Goal: Navigation & Orientation: Find specific page/section

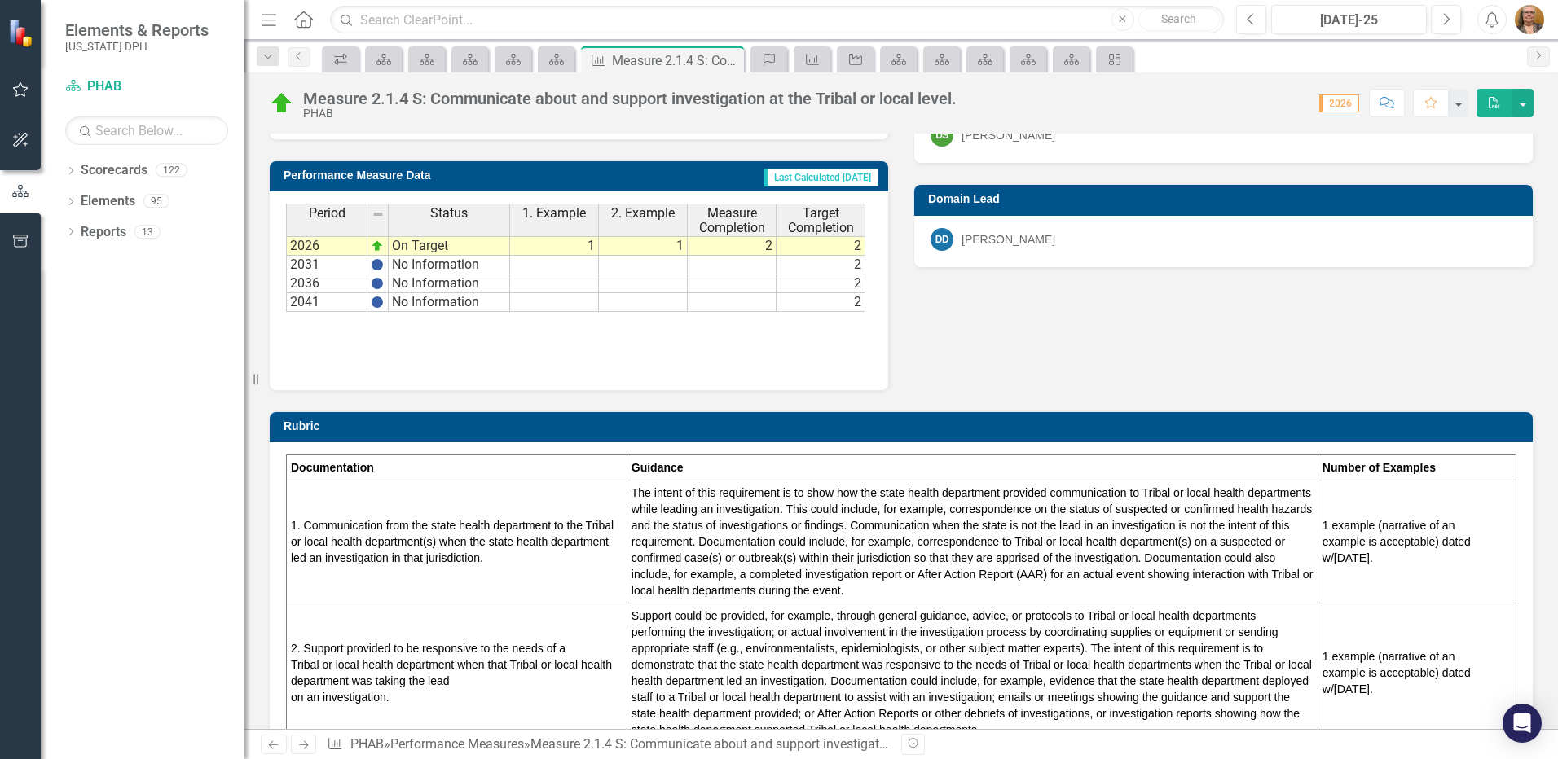
scroll to position [373, 0]
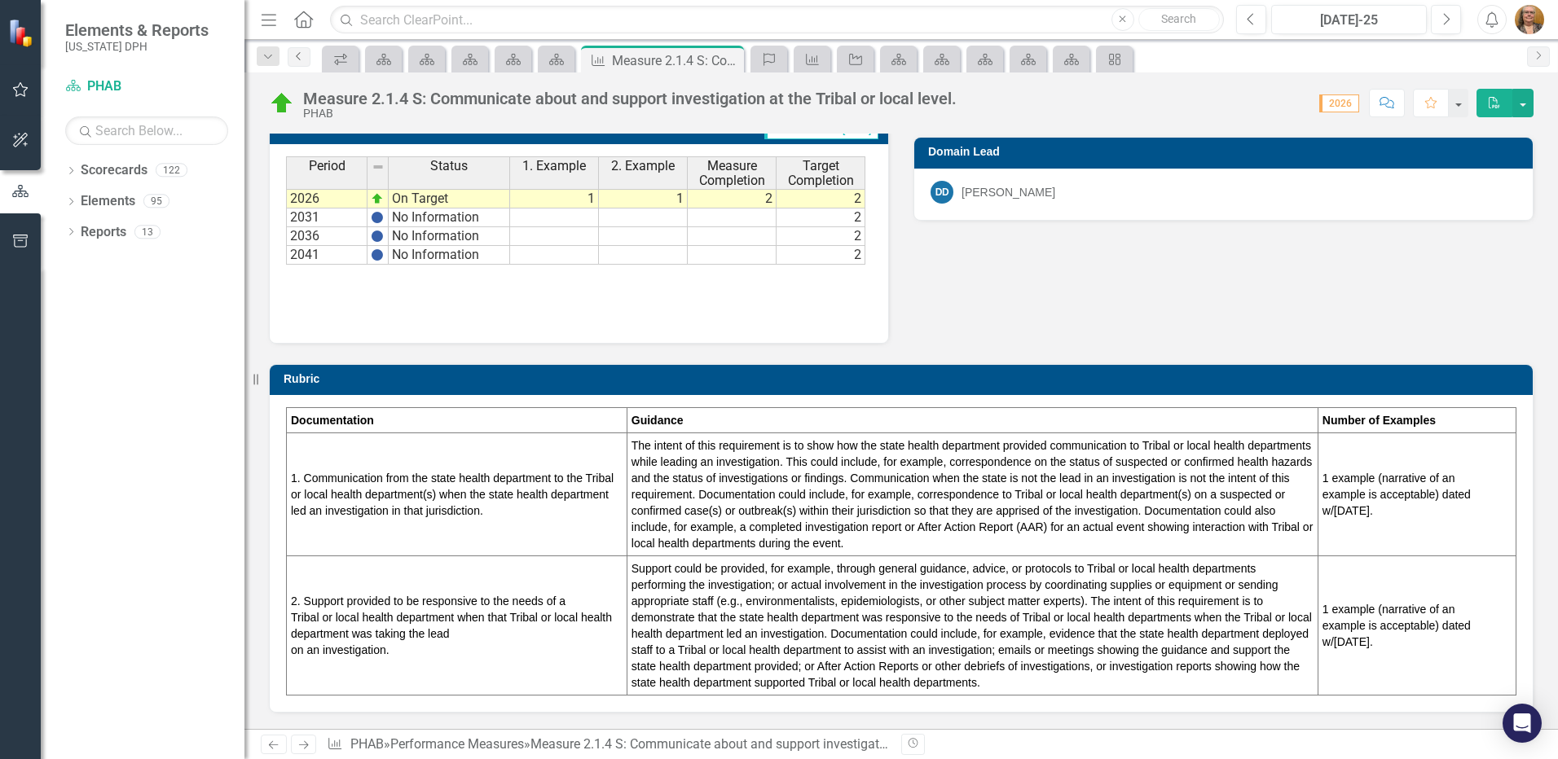
click at [298, 59] on icon "Previous" at bounding box center [298, 56] width 13 height 10
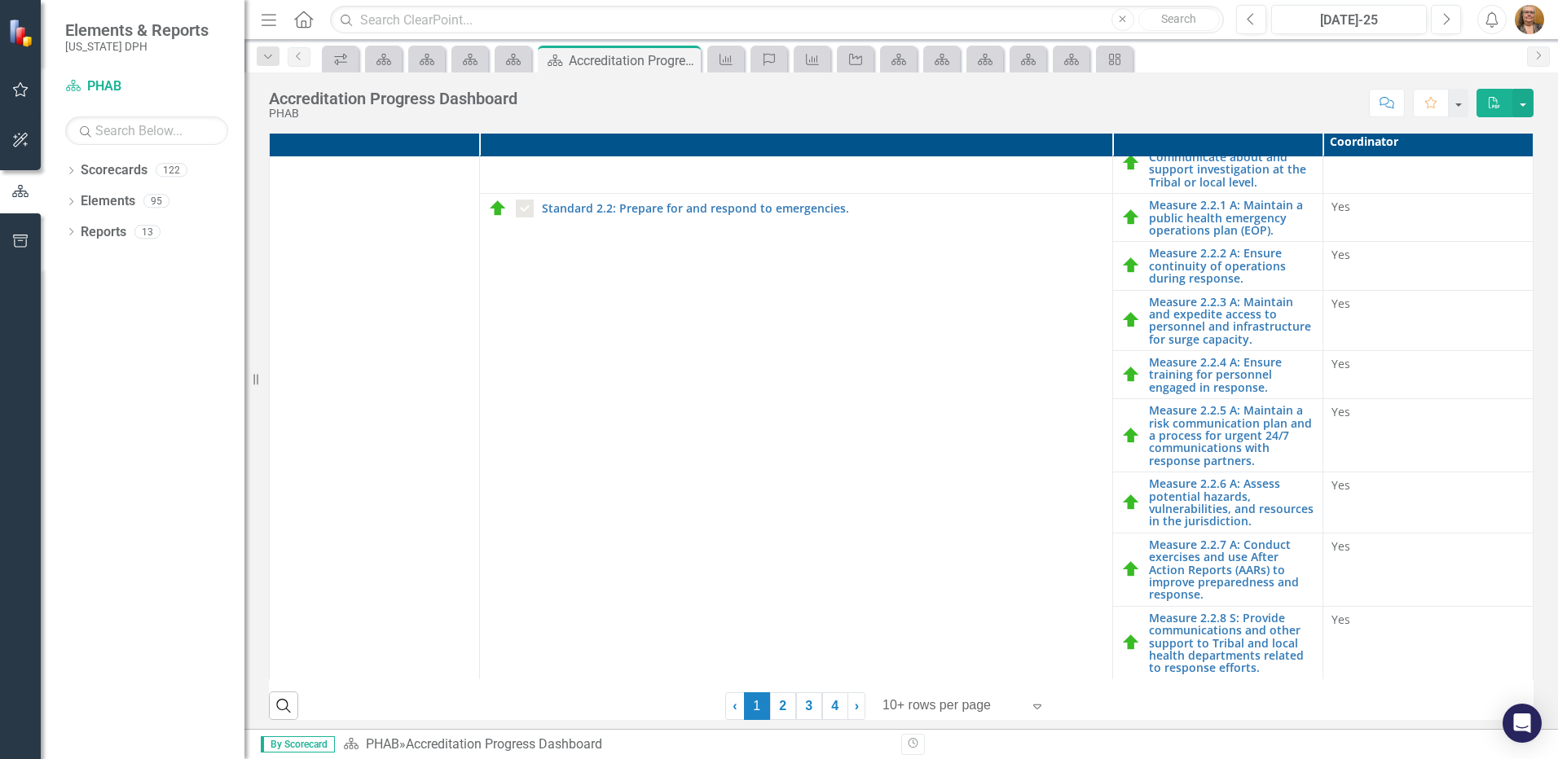
scroll to position [356, 0]
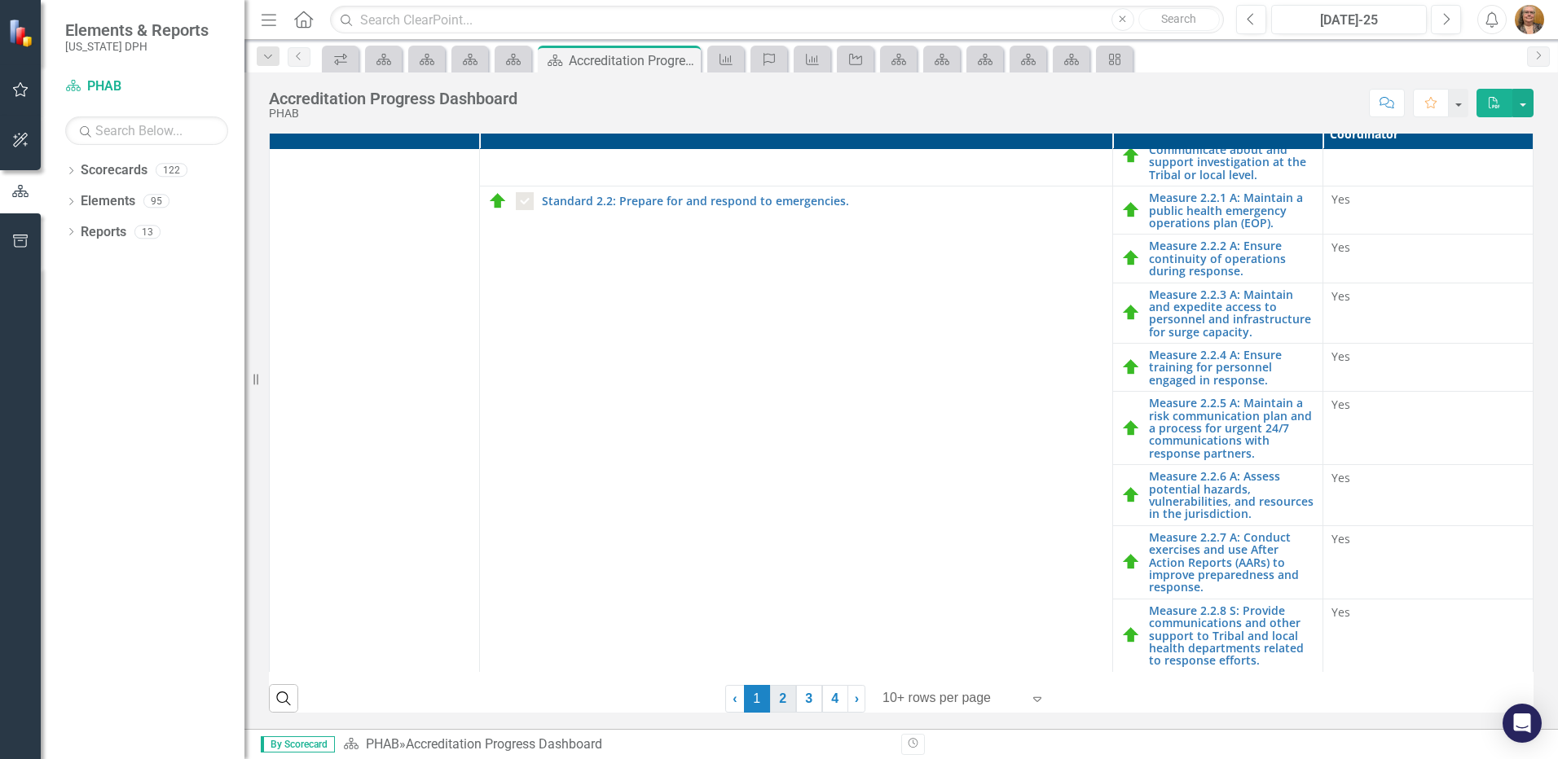
click at [777, 696] on link "2" at bounding box center [783, 699] width 26 height 28
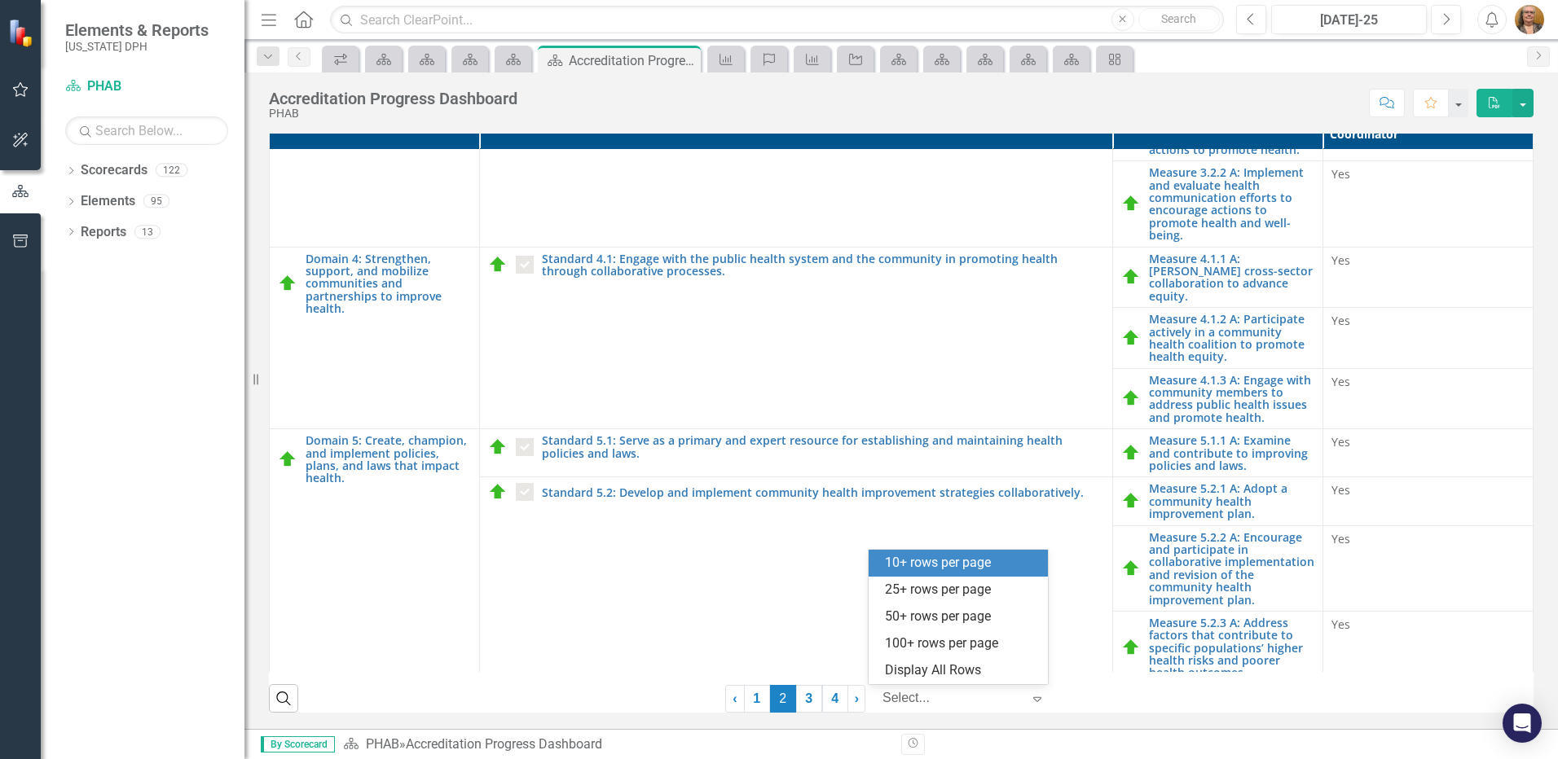
drag, startPoint x: 900, startPoint y: 701, endPoint x: 666, endPoint y: 641, distance: 241.5
click at [666, 641] on div "Domains Standards Performance Measures Approved, Accreditation Coordinator Doma…" at bounding box center [901, 407] width 1264 height 609
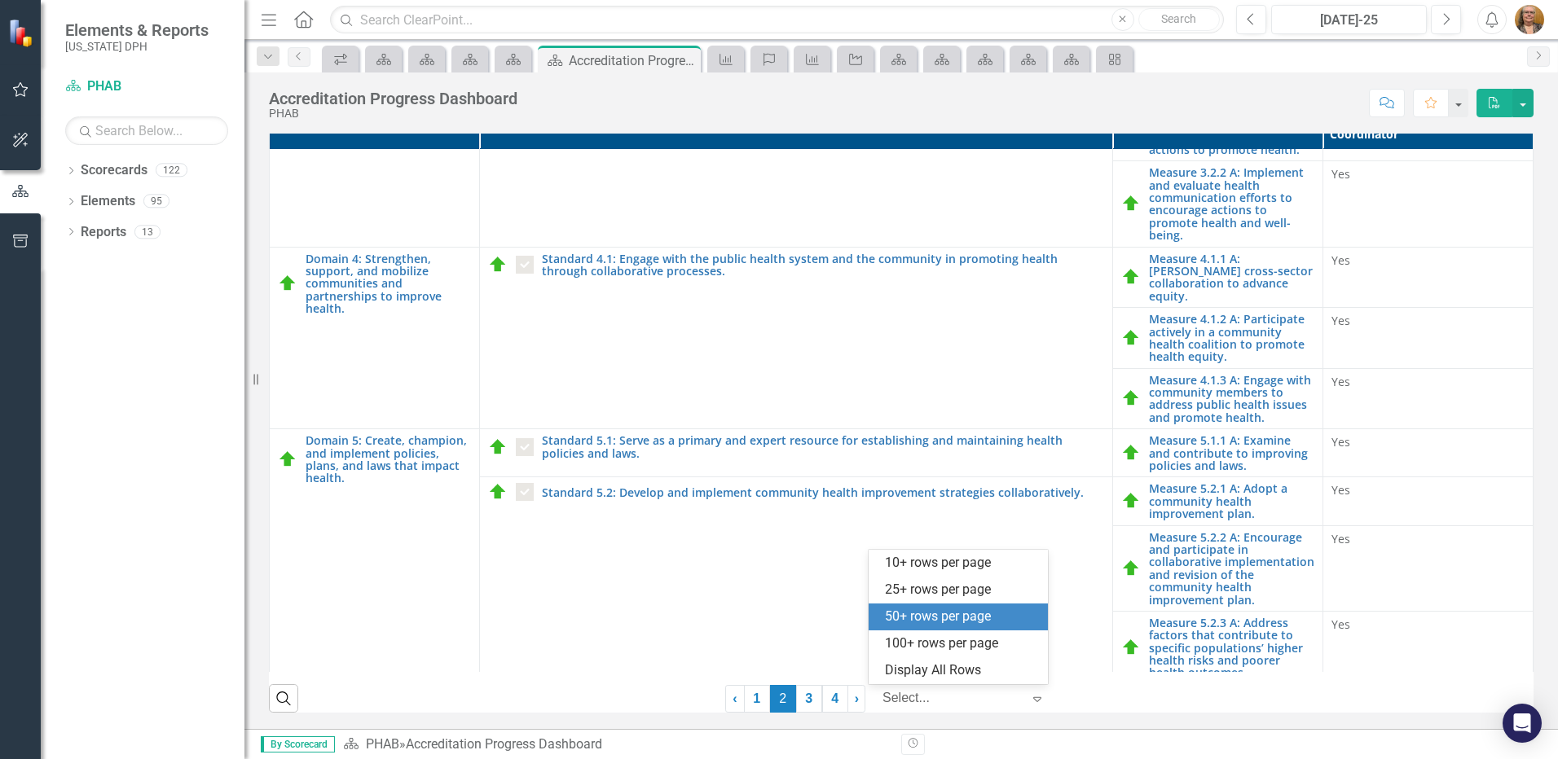
click at [906, 613] on div "50+ rows per page" at bounding box center [961, 617] width 153 height 19
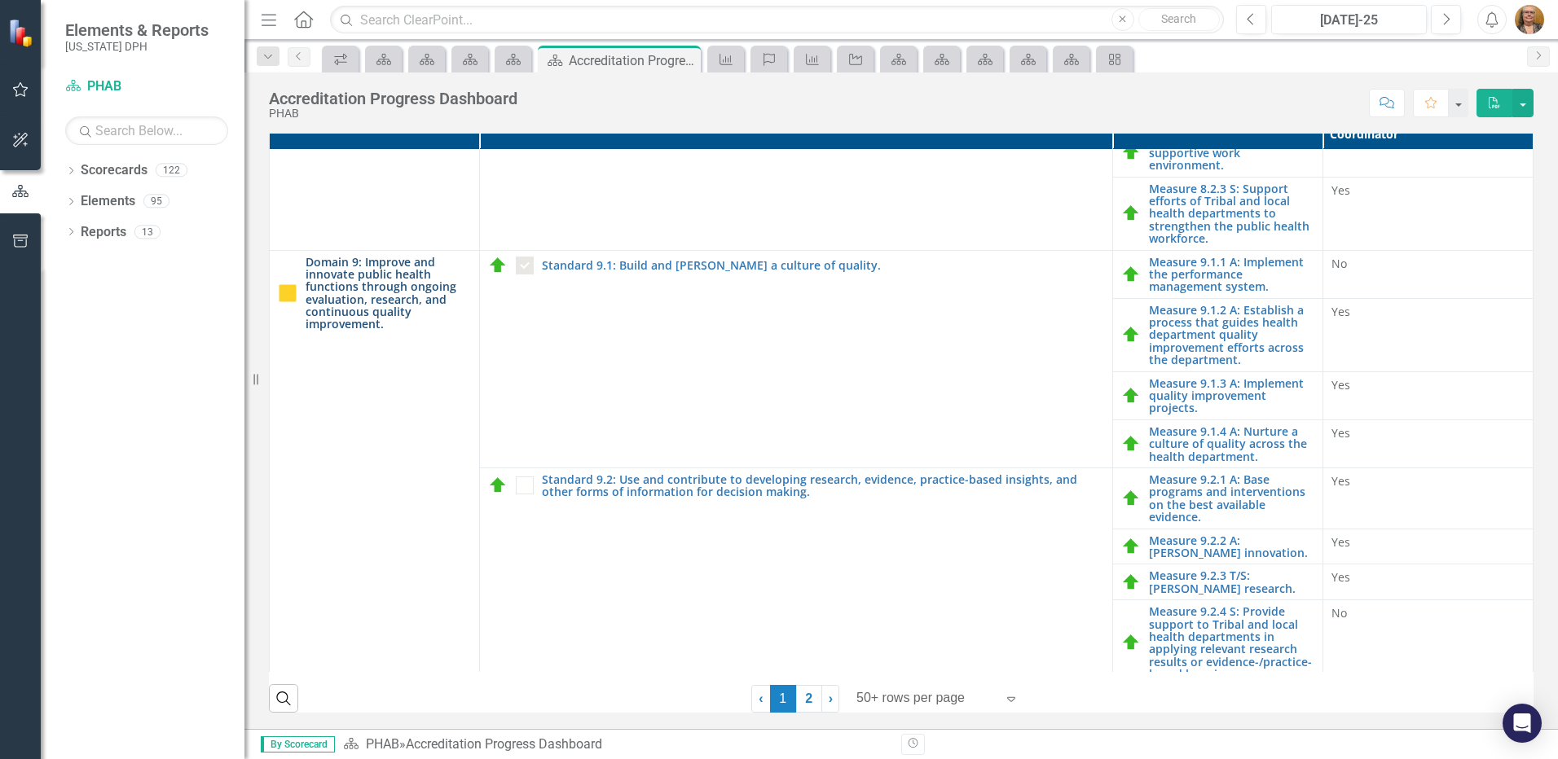
scroll to position [2600, 0]
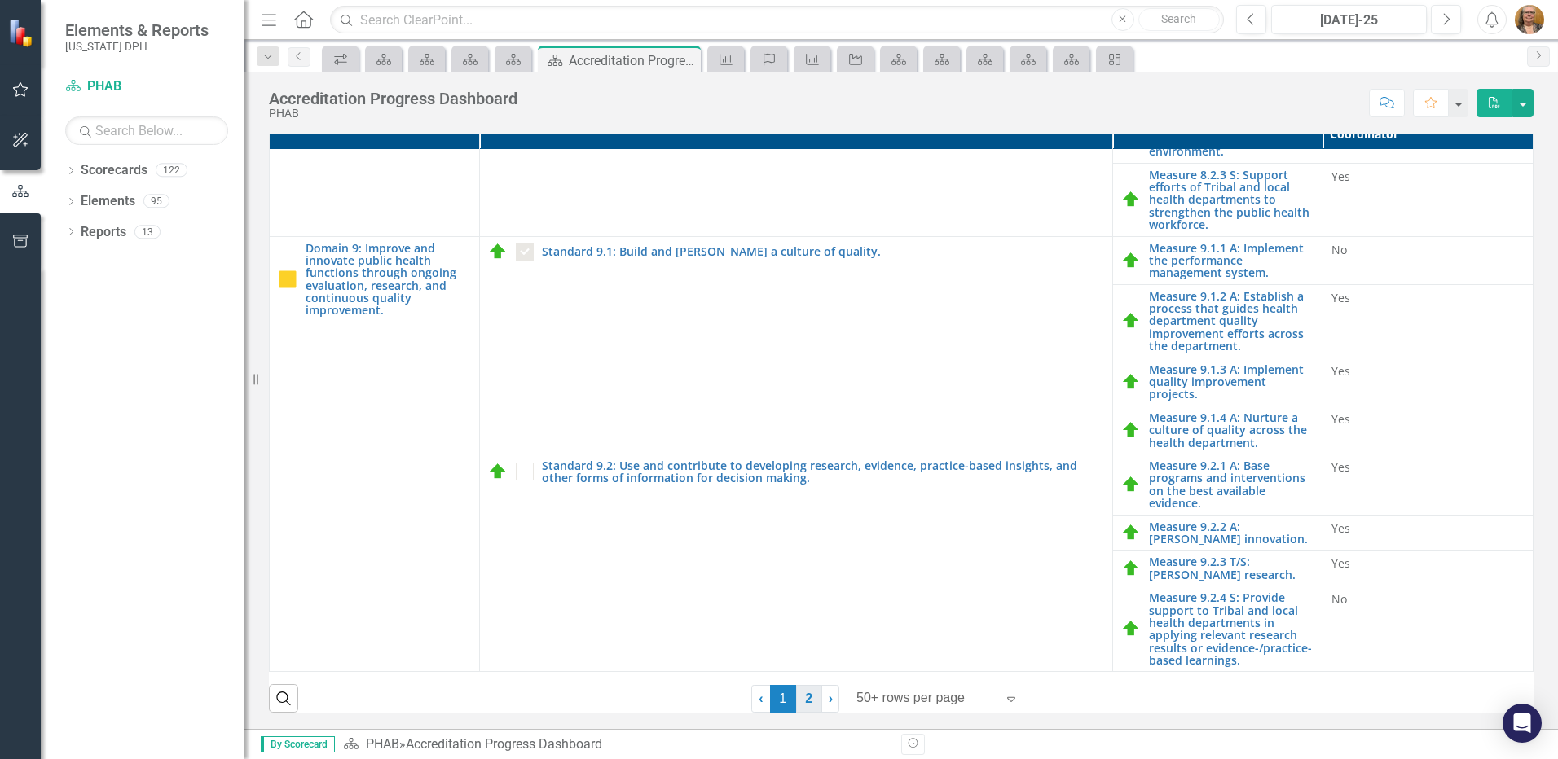
click at [807, 698] on link "2" at bounding box center [809, 699] width 26 height 28
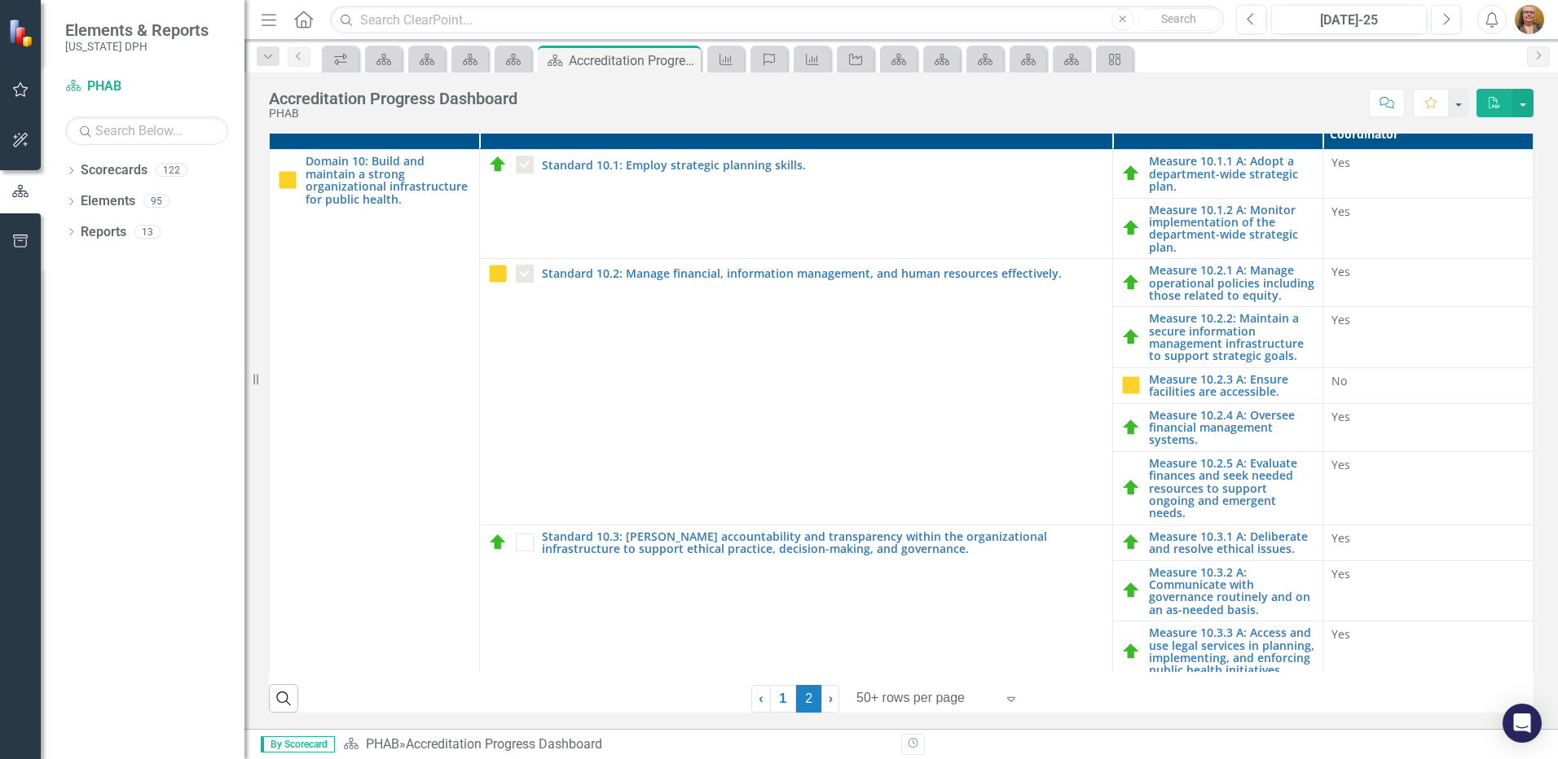
checkbox input "false"
click at [299, 57] on icon "Previous" at bounding box center [298, 56] width 13 height 10
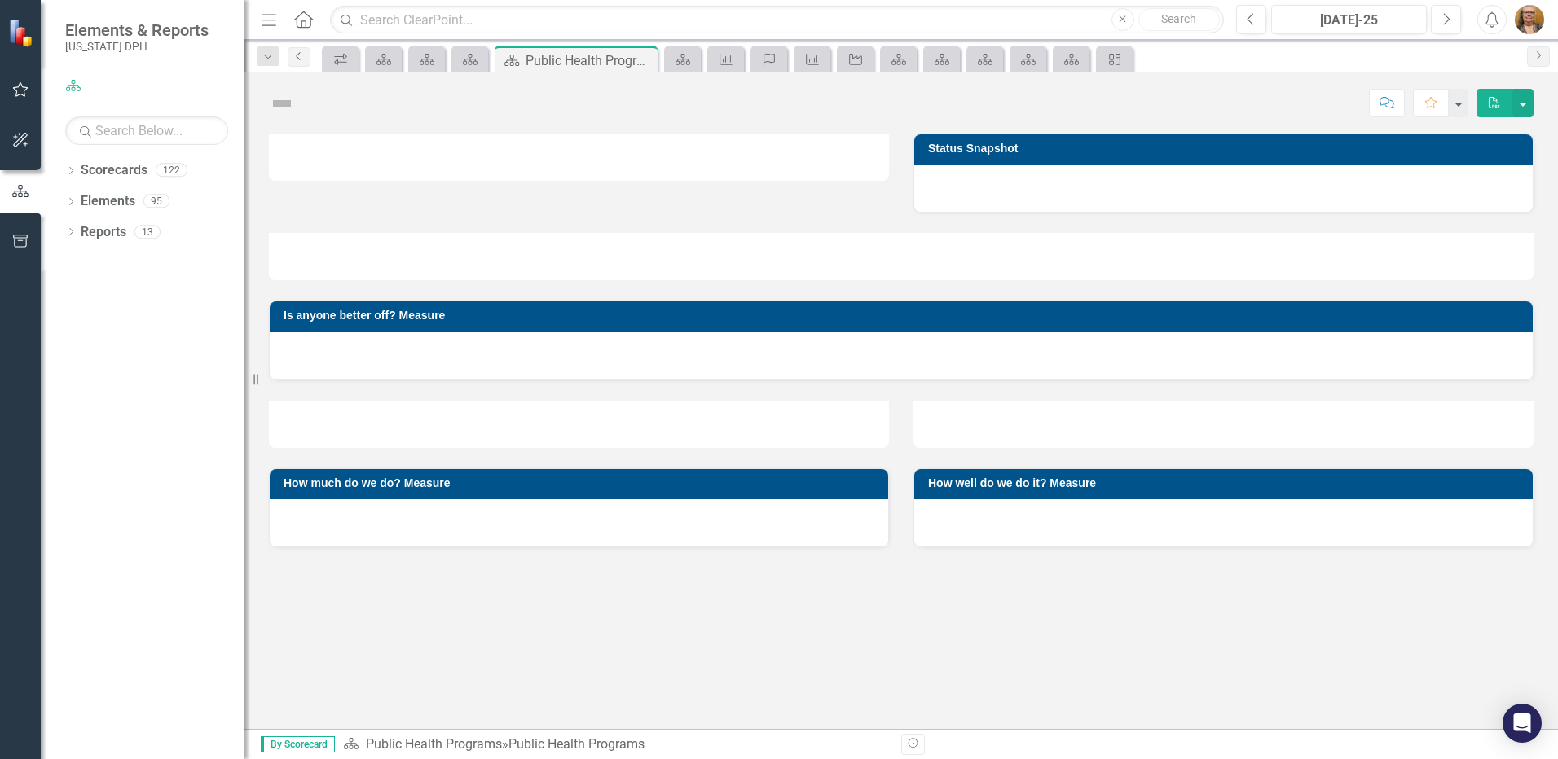
click at [299, 57] on icon "Previous" at bounding box center [298, 56] width 13 height 10
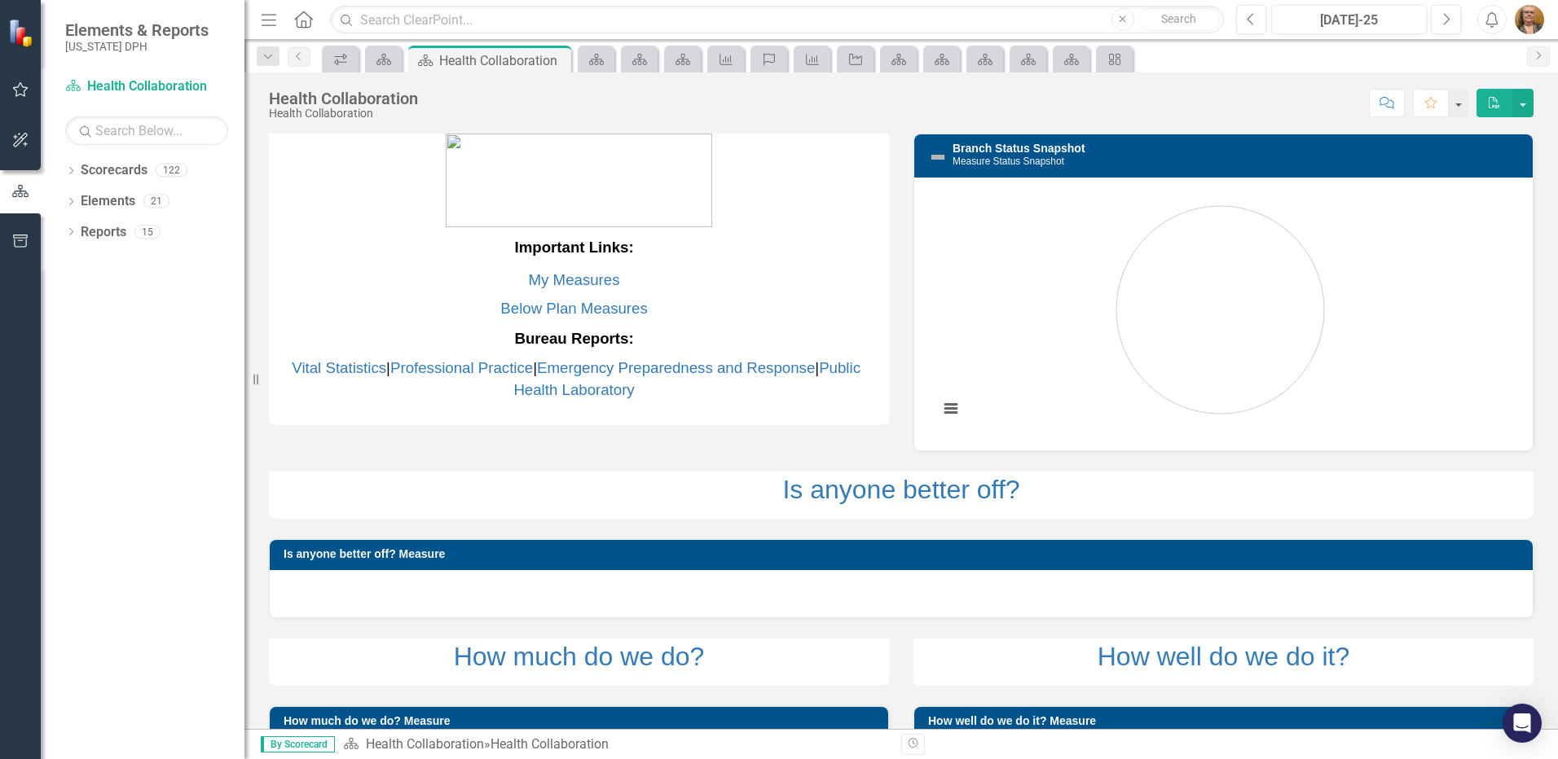
click at [303, 24] on icon "Home" at bounding box center [302, 19] width 21 height 17
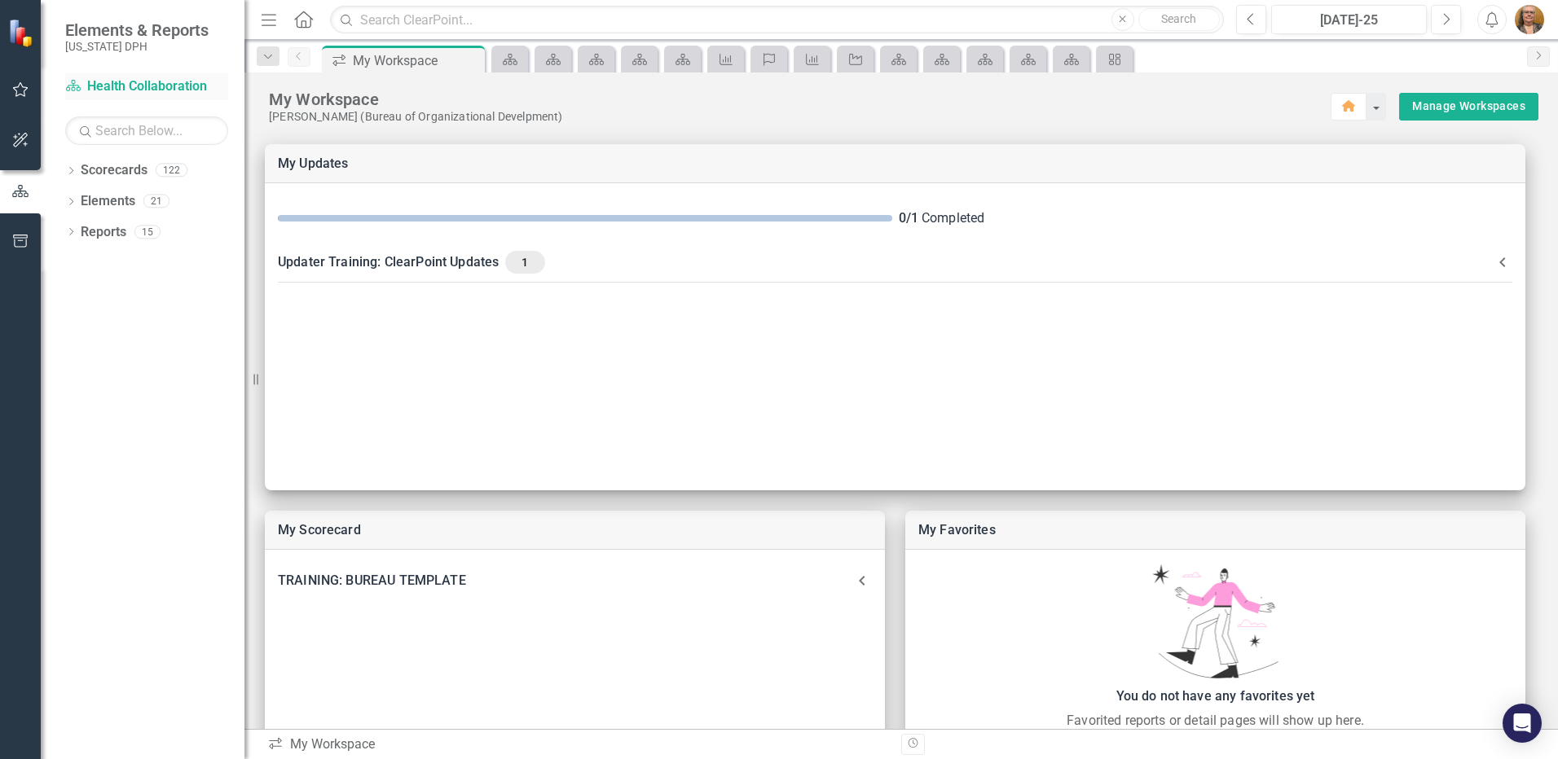
click at [110, 83] on link "Scorecard Health Collaboration" at bounding box center [146, 86] width 163 height 19
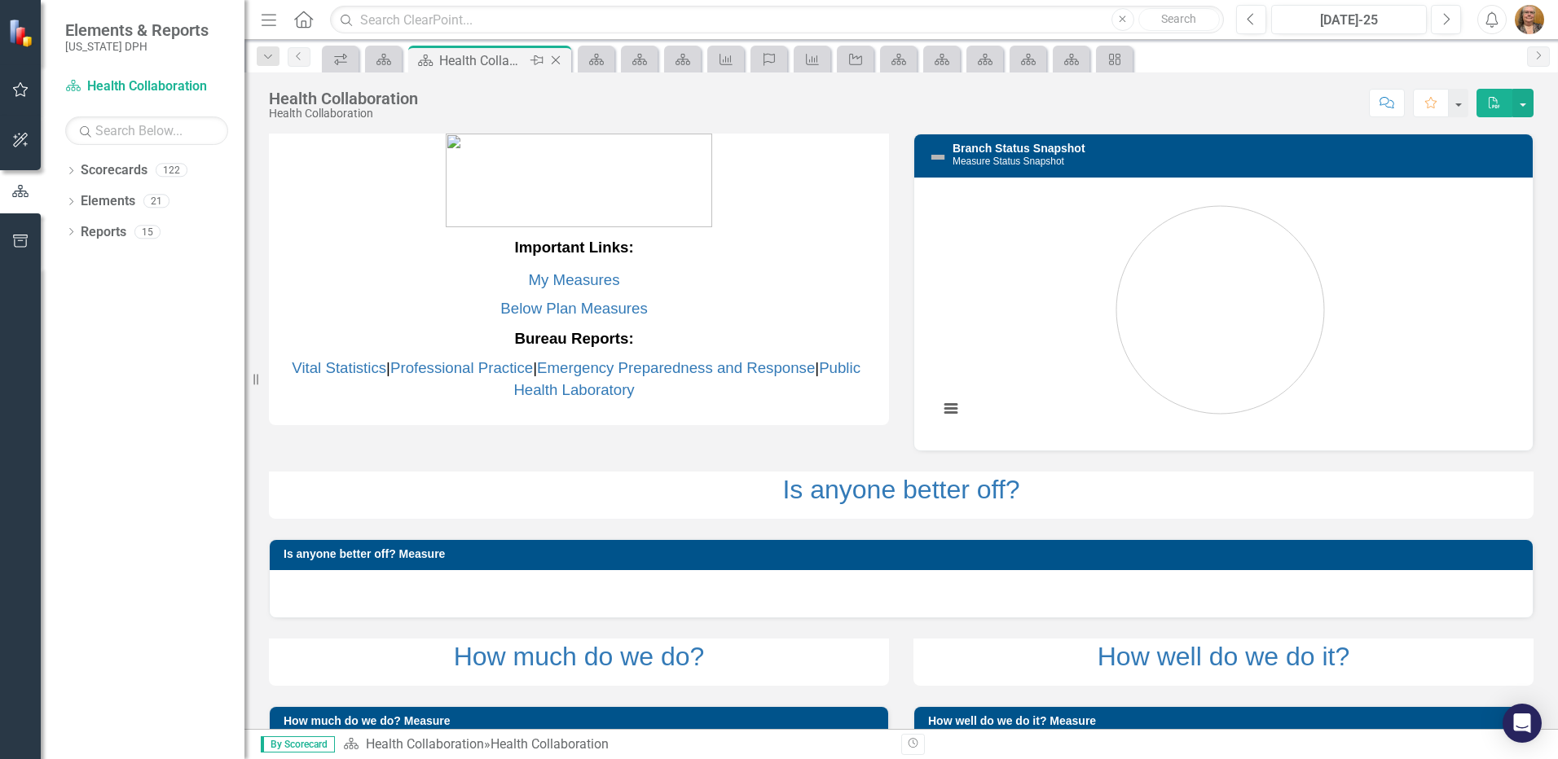
click at [556, 63] on icon "Close" at bounding box center [555, 60] width 16 height 13
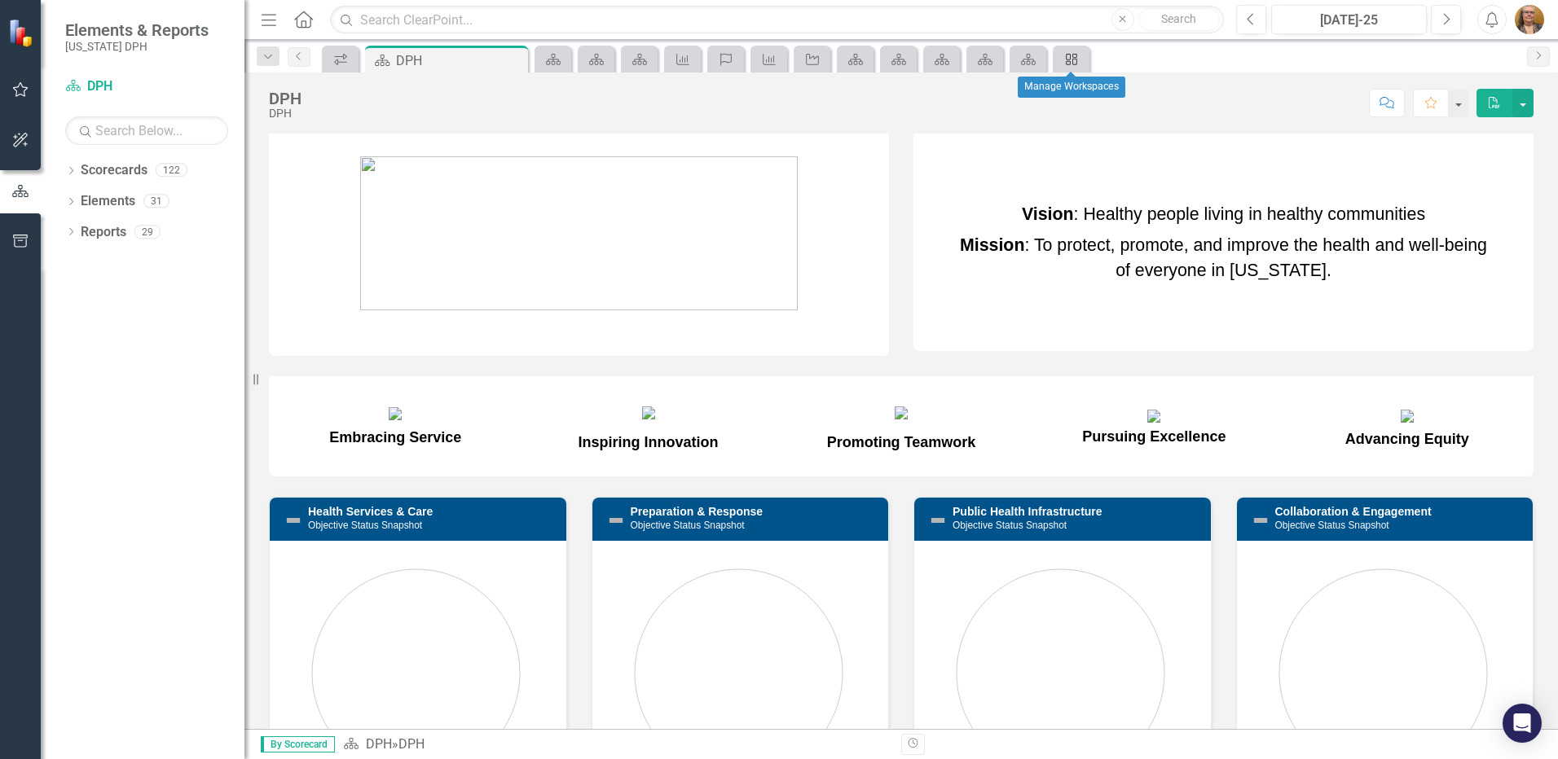
click at [1068, 62] on icon "icon.manageWorkspaces" at bounding box center [1071, 59] width 16 height 13
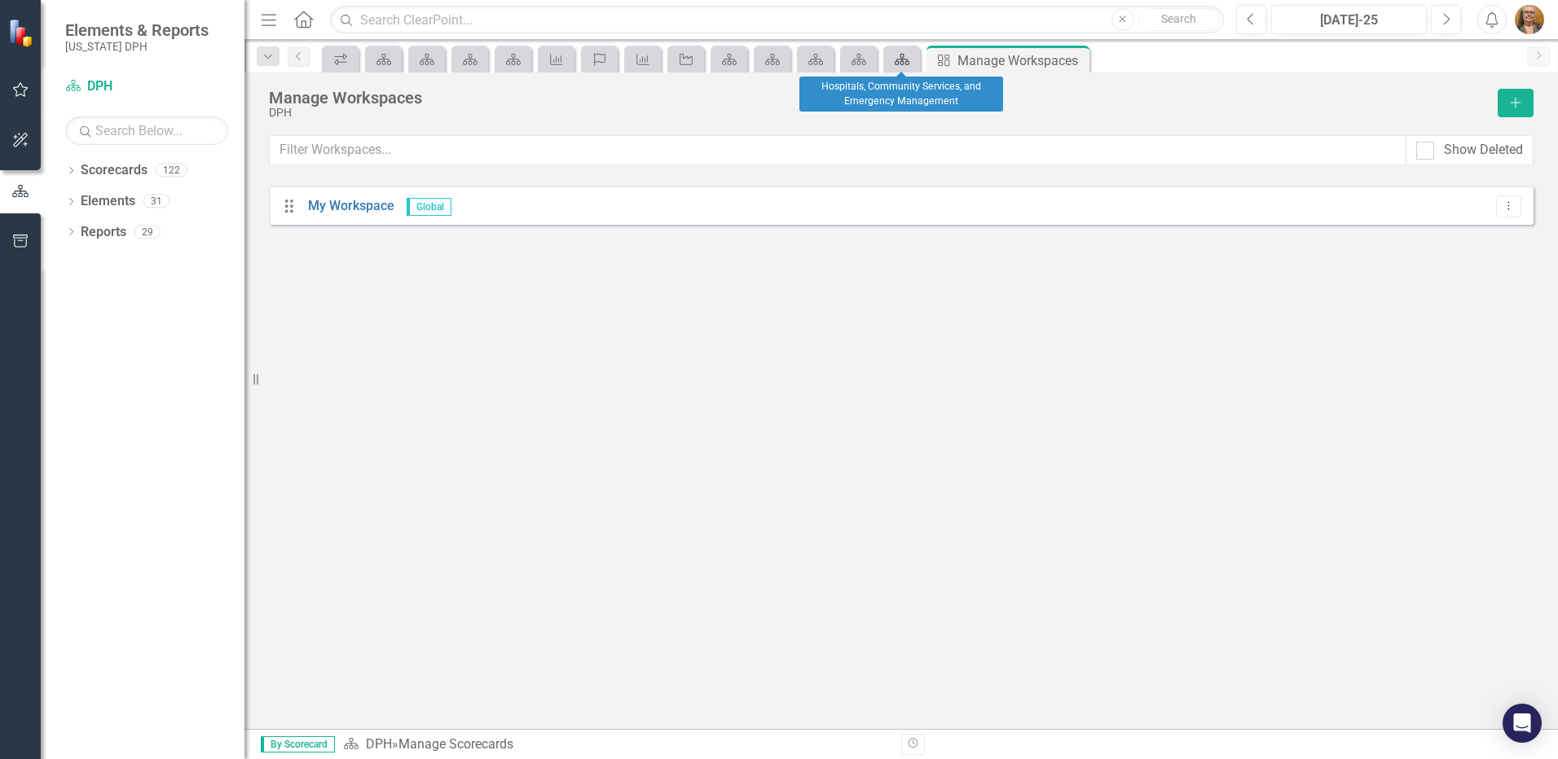
click at [911, 60] on link "Scorecard" at bounding box center [901, 59] width 29 height 20
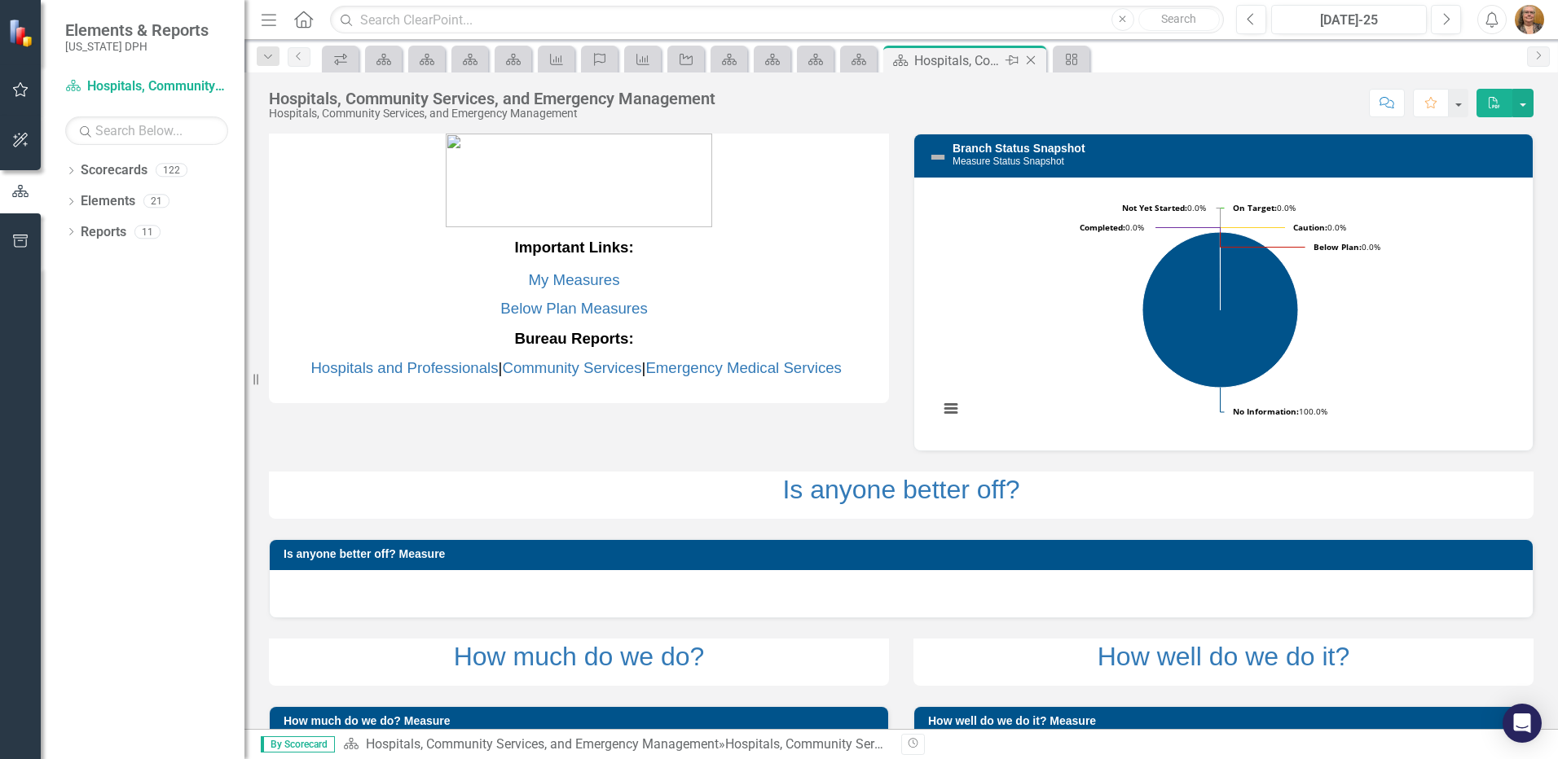
click at [1027, 61] on icon "Close" at bounding box center [1030, 60] width 16 height 13
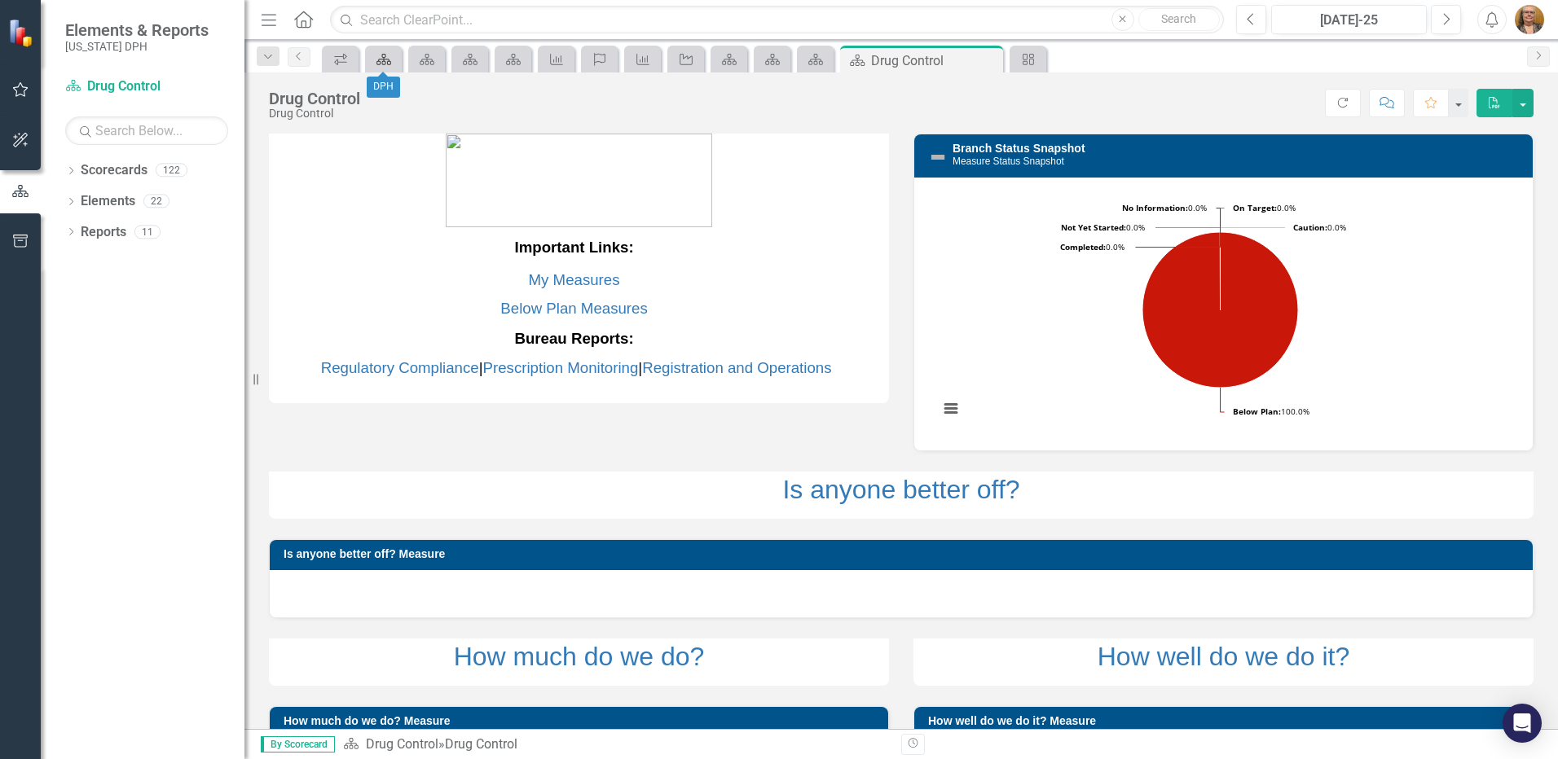
click at [382, 59] on icon at bounding box center [383, 59] width 15 height 11
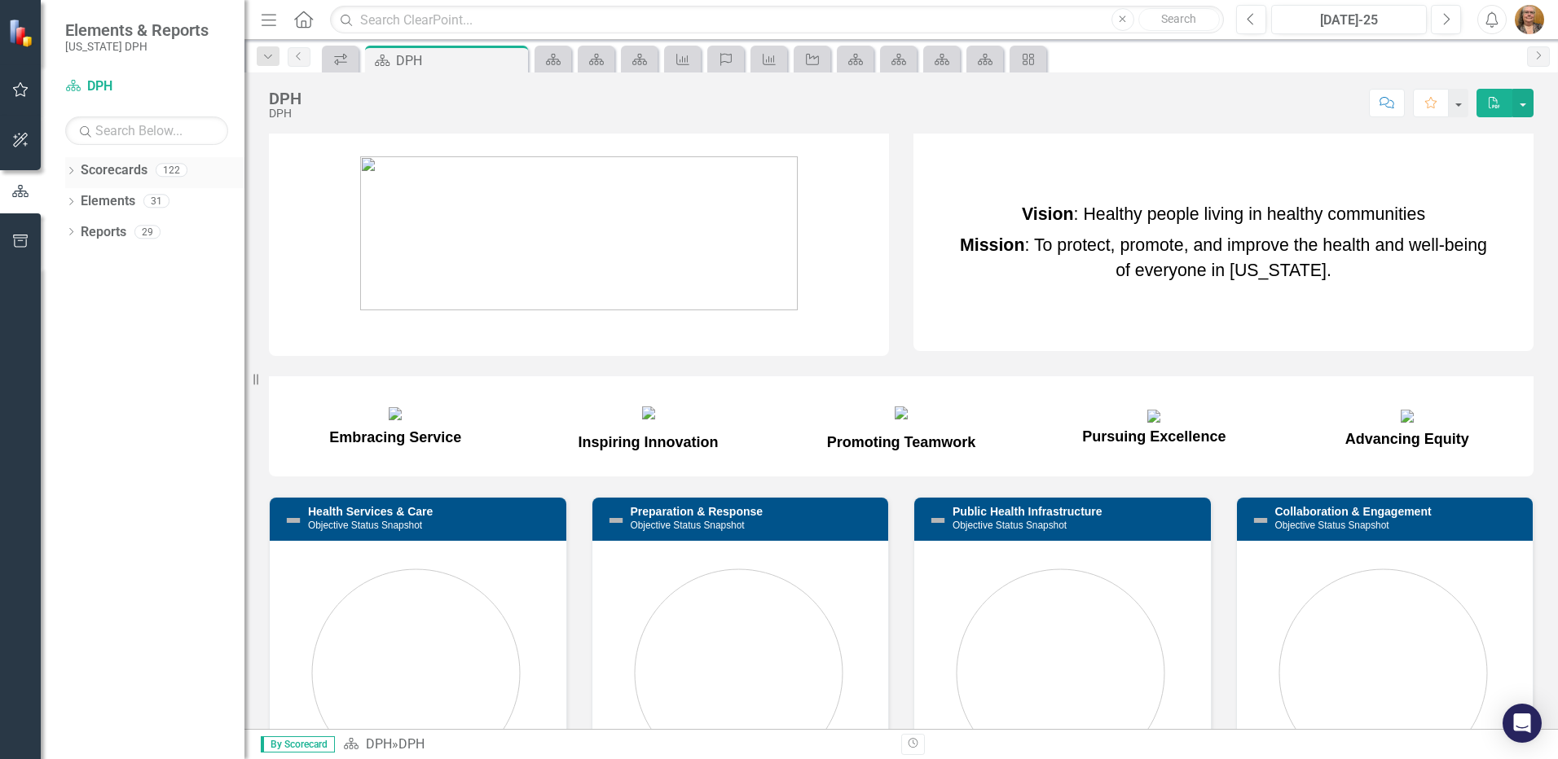
click at [66, 169] on icon "Dropdown" at bounding box center [70, 172] width 11 height 9
click at [103, 204] on link "DPH" at bounding box center [167, 201] width 155 height 19
click at [77, 200] on icon "Dropdown" at bounding box center [79, 201] width 12 height 10
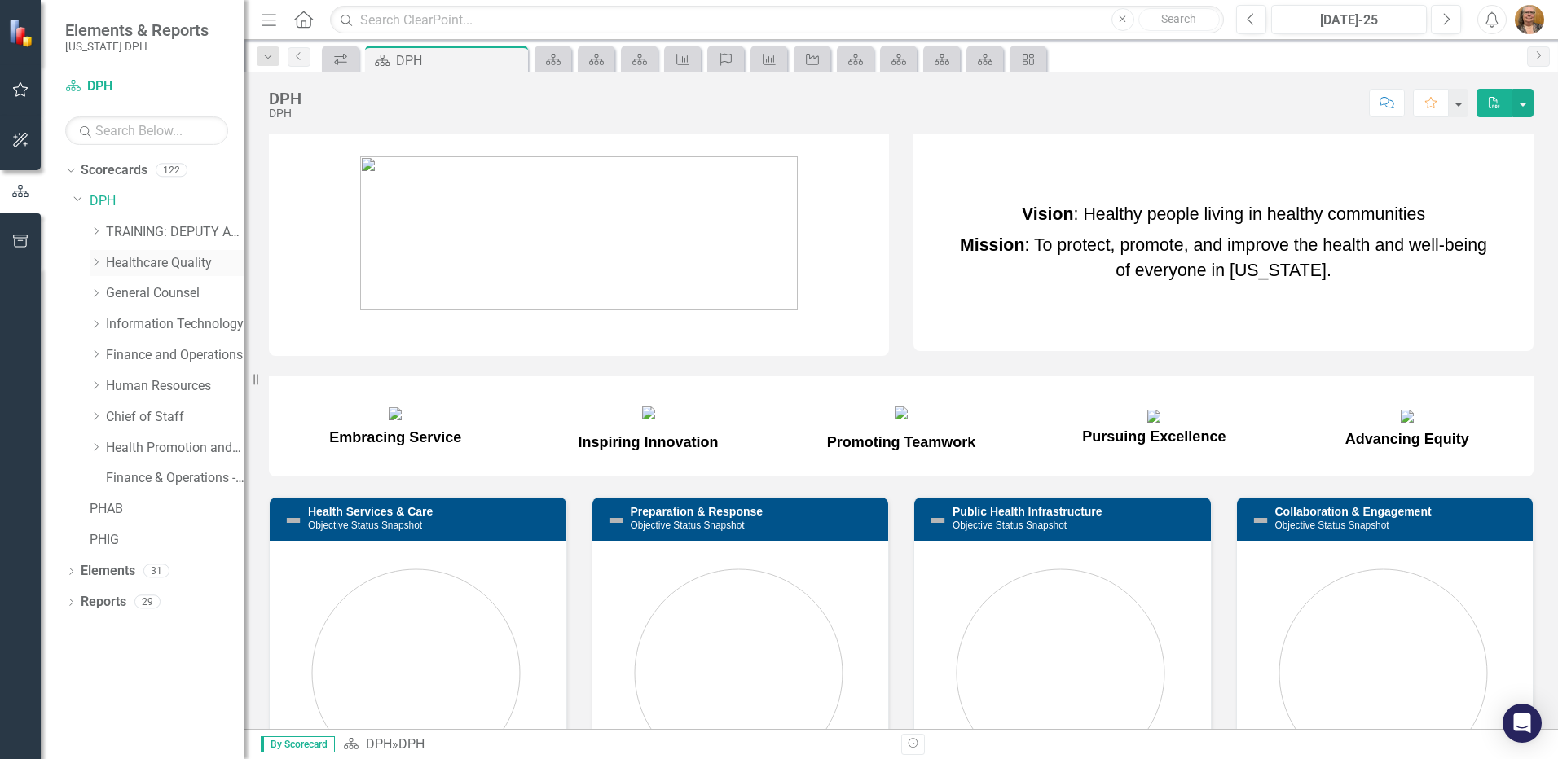
click at [98, 259] on icon "Dropdown" at bounding box center [96, 262] width 12 height 10
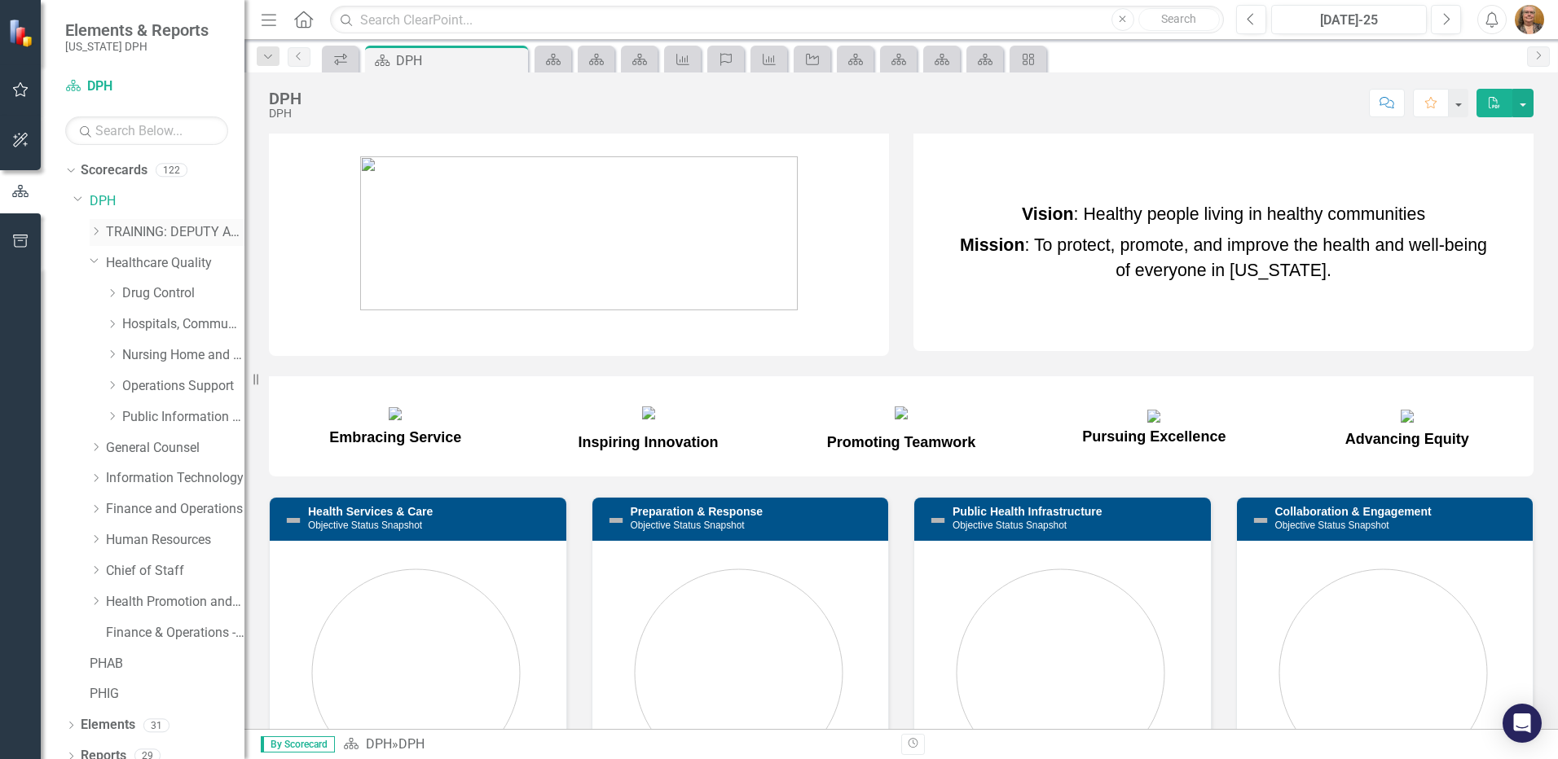
click at [97, 228] on icon "Dropdown" at bounding box center [96, 231] width 12 height 10
click at [98, 481] on icon "Dropdown" at bounding box center [96, 478] width 12 height 10
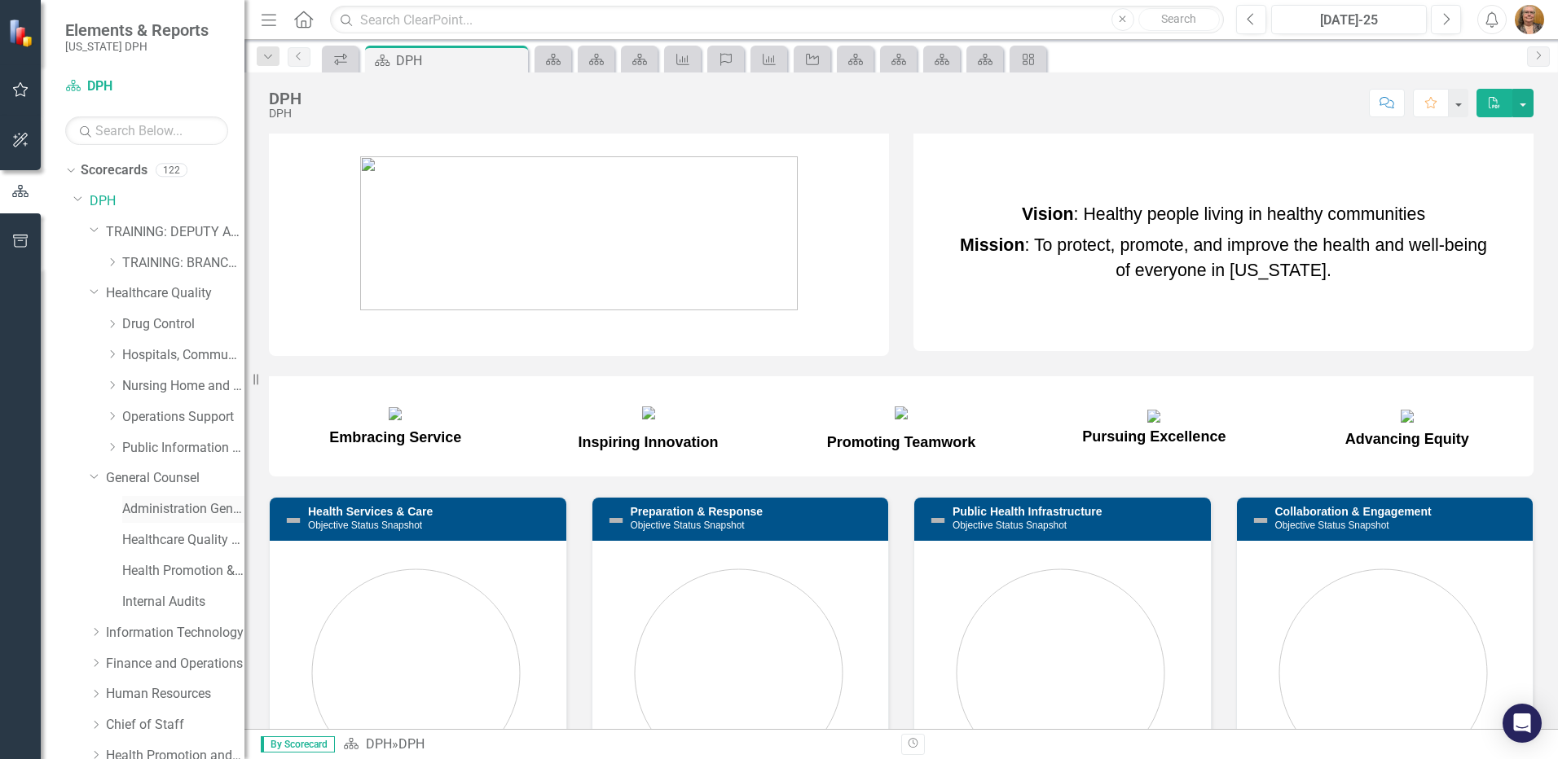
click at [159, 511] on link "Administration General Counsel" at bounding box center [183, 509] width 122 height 19
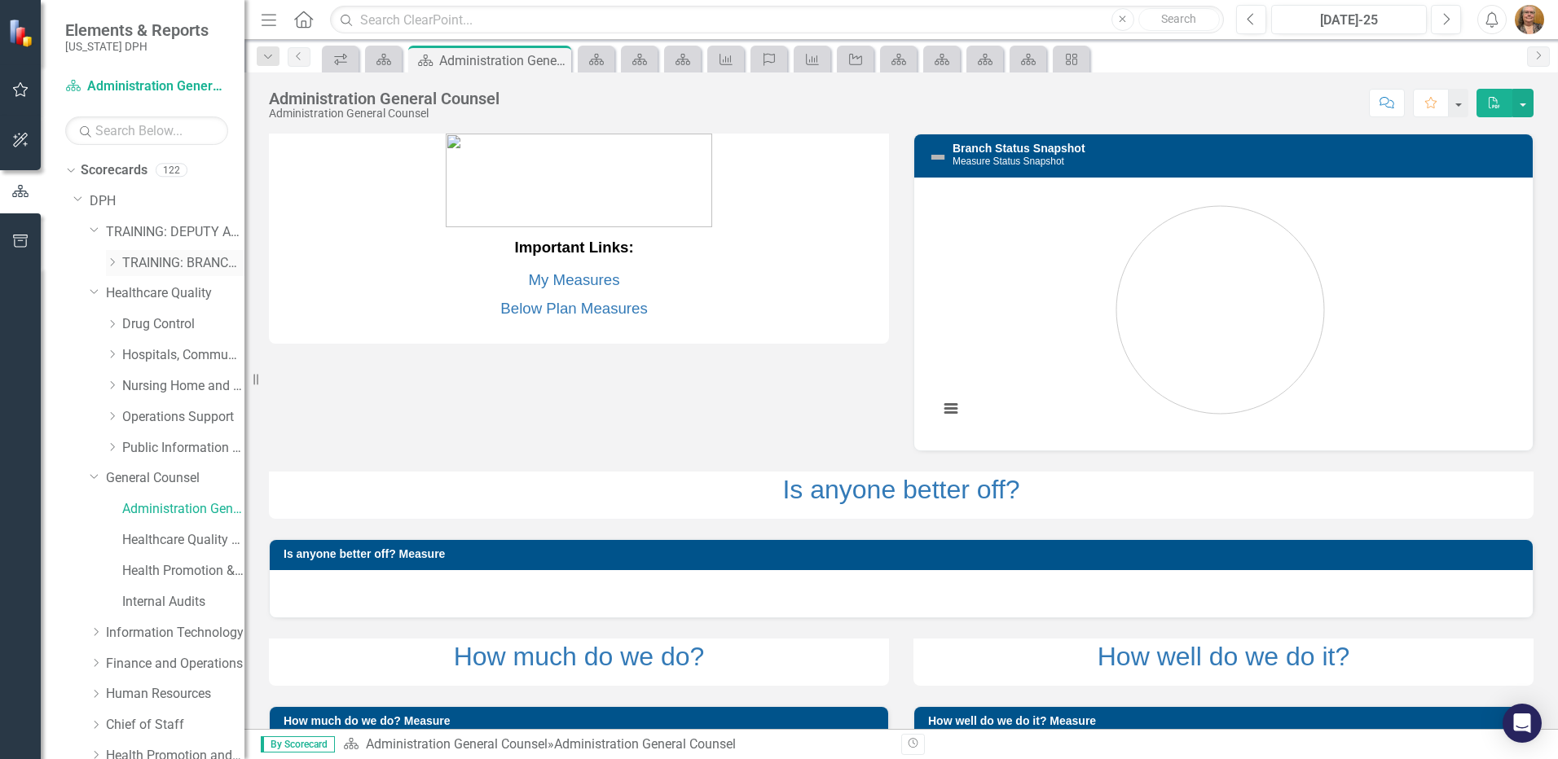
click at [173, 270] on link "TRAINING: BRANCH TEMPLATE" at bounding box center [183, 263] width 122 height 19
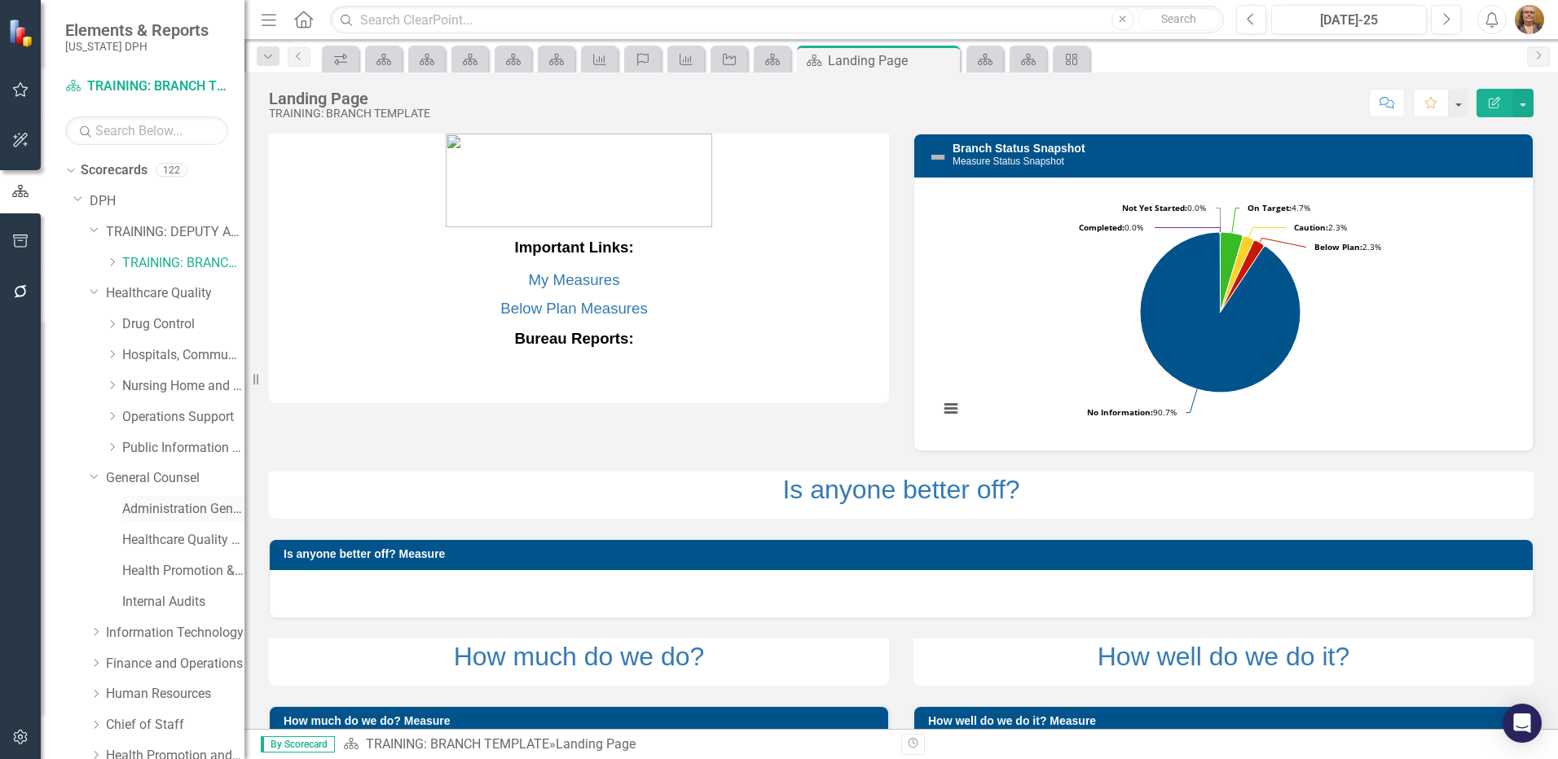
click at [150, 511] on link "Administration General Counsel" at bounding box center [183, 509] width 122 height 19
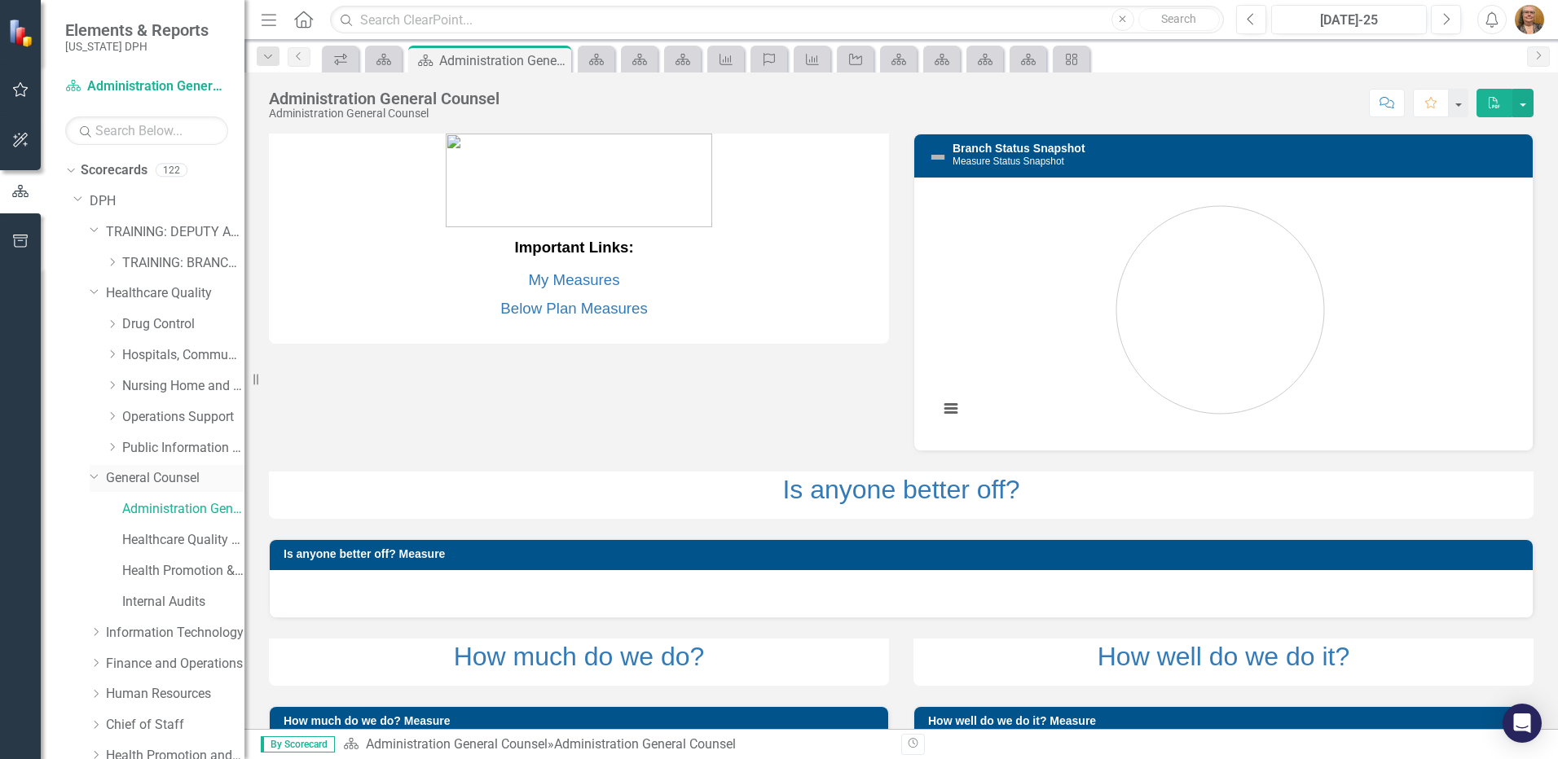
click at [165, 483] on link "General Counsel" at bounding box center [175, 478] width 138 height 19
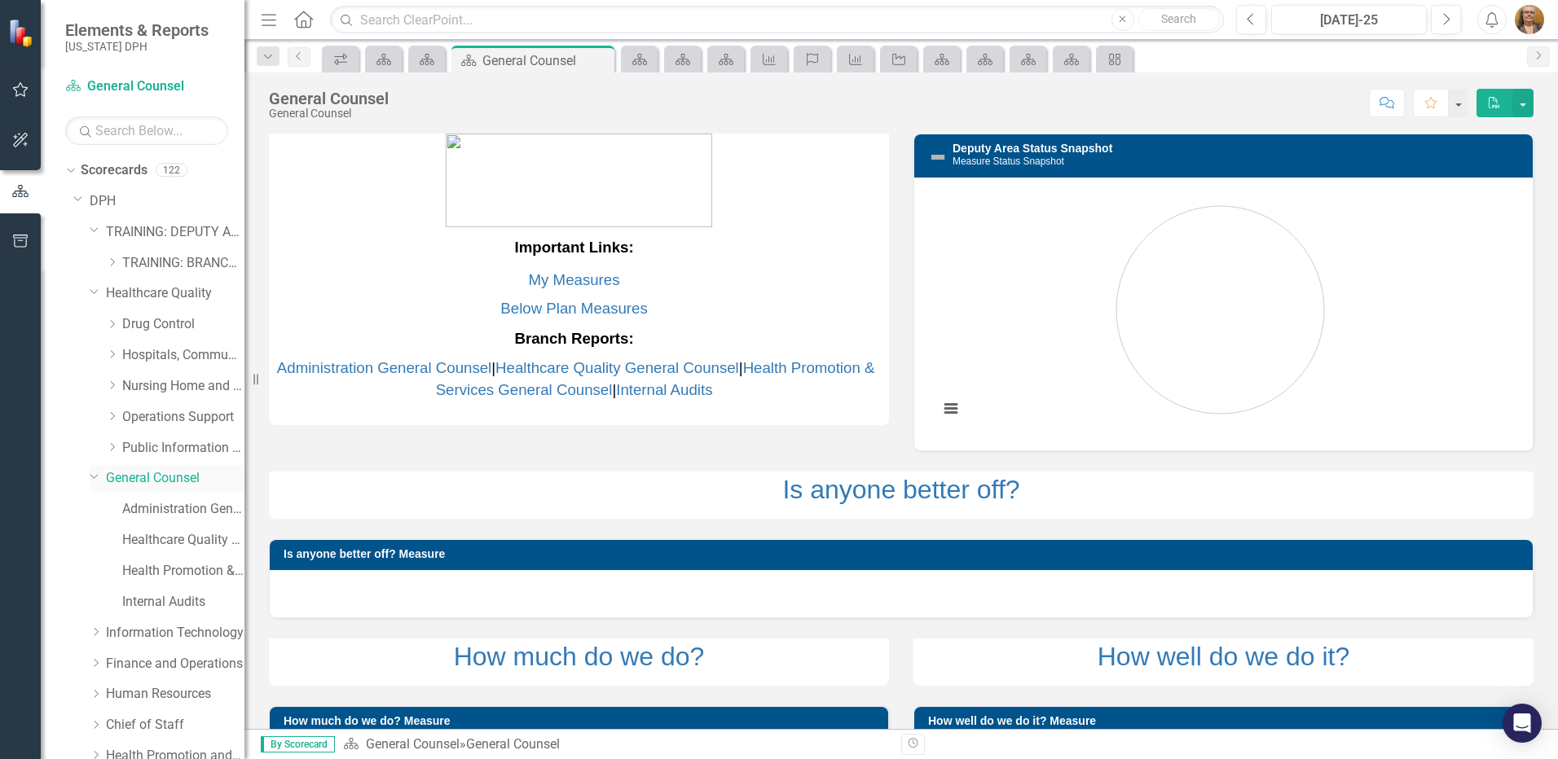
click at [95, 477] on icon "Dropdown" at bounding box center [95, 476] width 10 height 12
click at [160, 603] on link "Chief of Staff" at bounding box center [175, 602] width 138 height 19
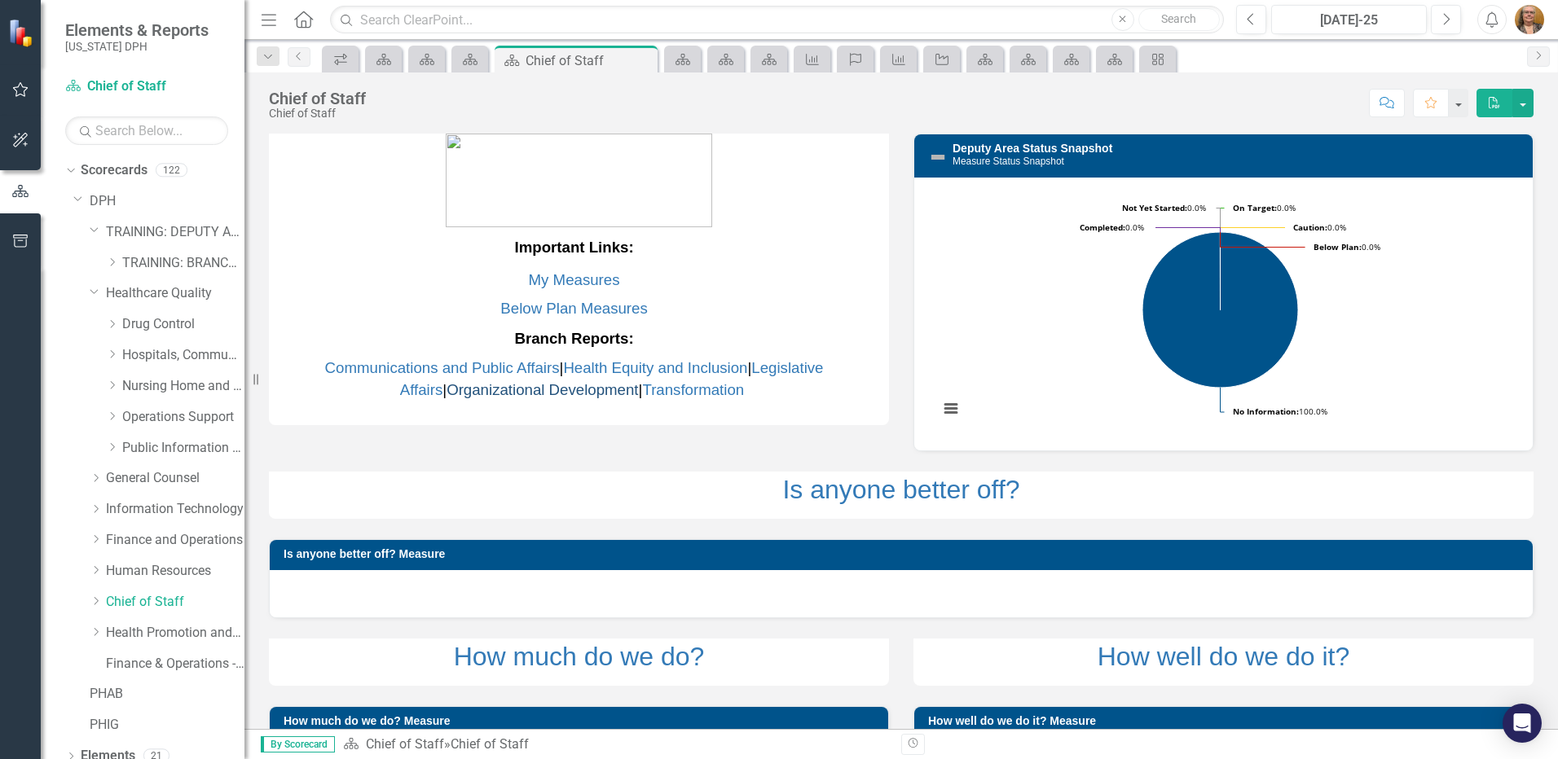
click at [500, 392] on link "Organizational Development" at bounding box center [541, 389] width 191 height 17
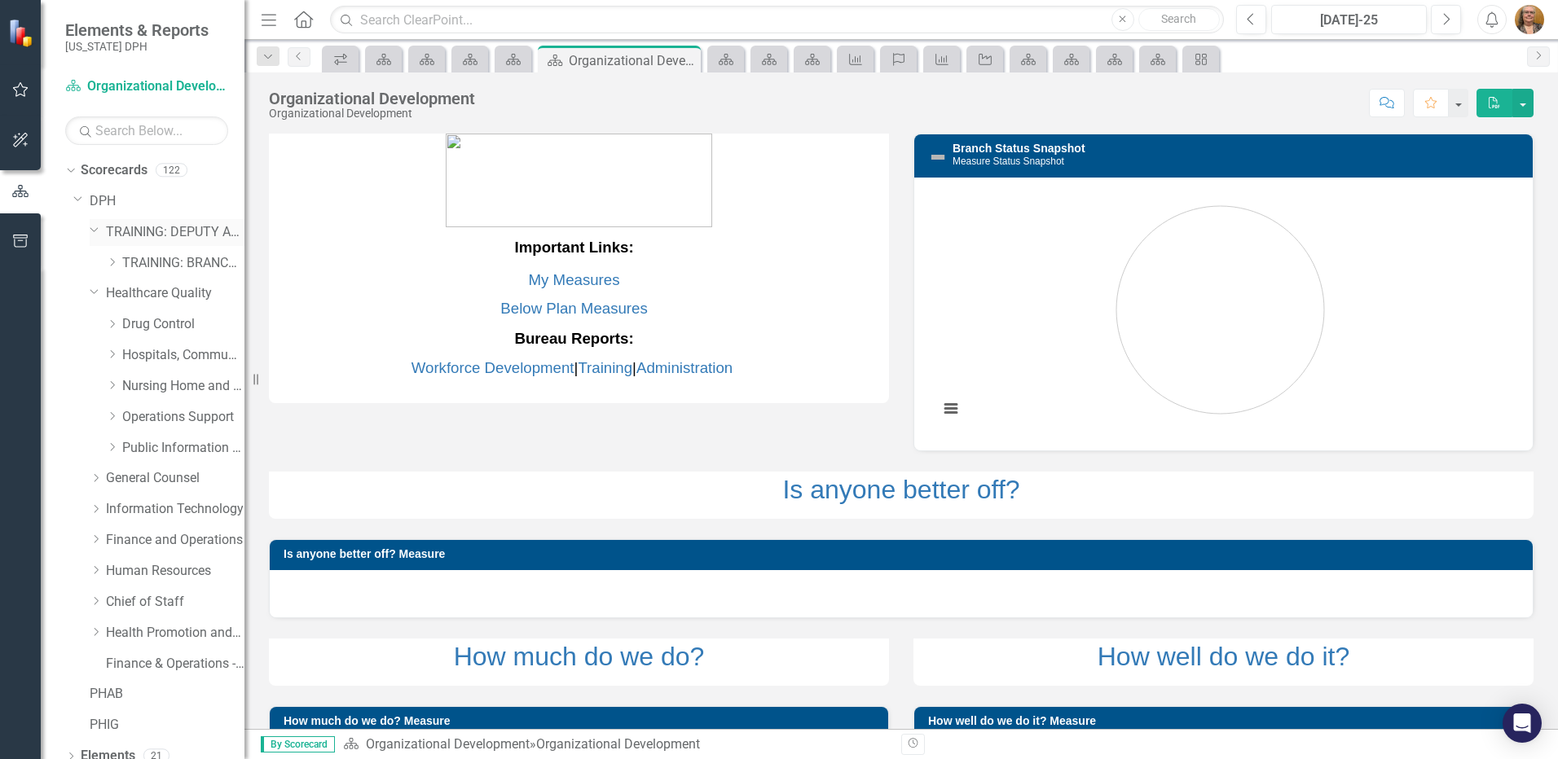
click at [130, 233] on link "TRAINING: DEPUTY AREA" at bounding box center [175, 232] width 138 height 19
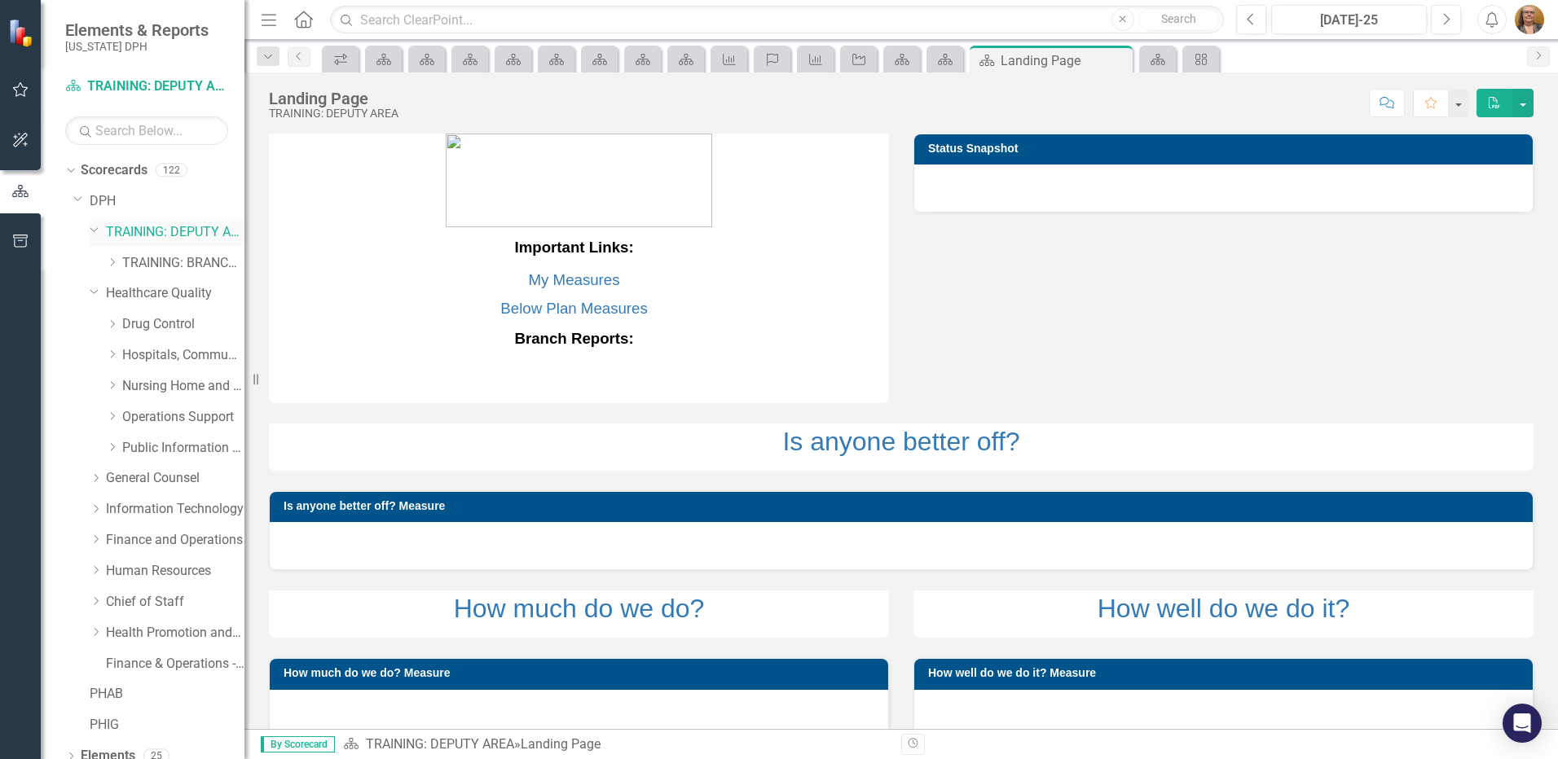
click at [93, 230] on icon "Dropdown" at bounding box center [95, 229] width 10 height 12
click at [92, 568] on icon "Dropdown" at bounding box center [96, 570] width 12 height 10
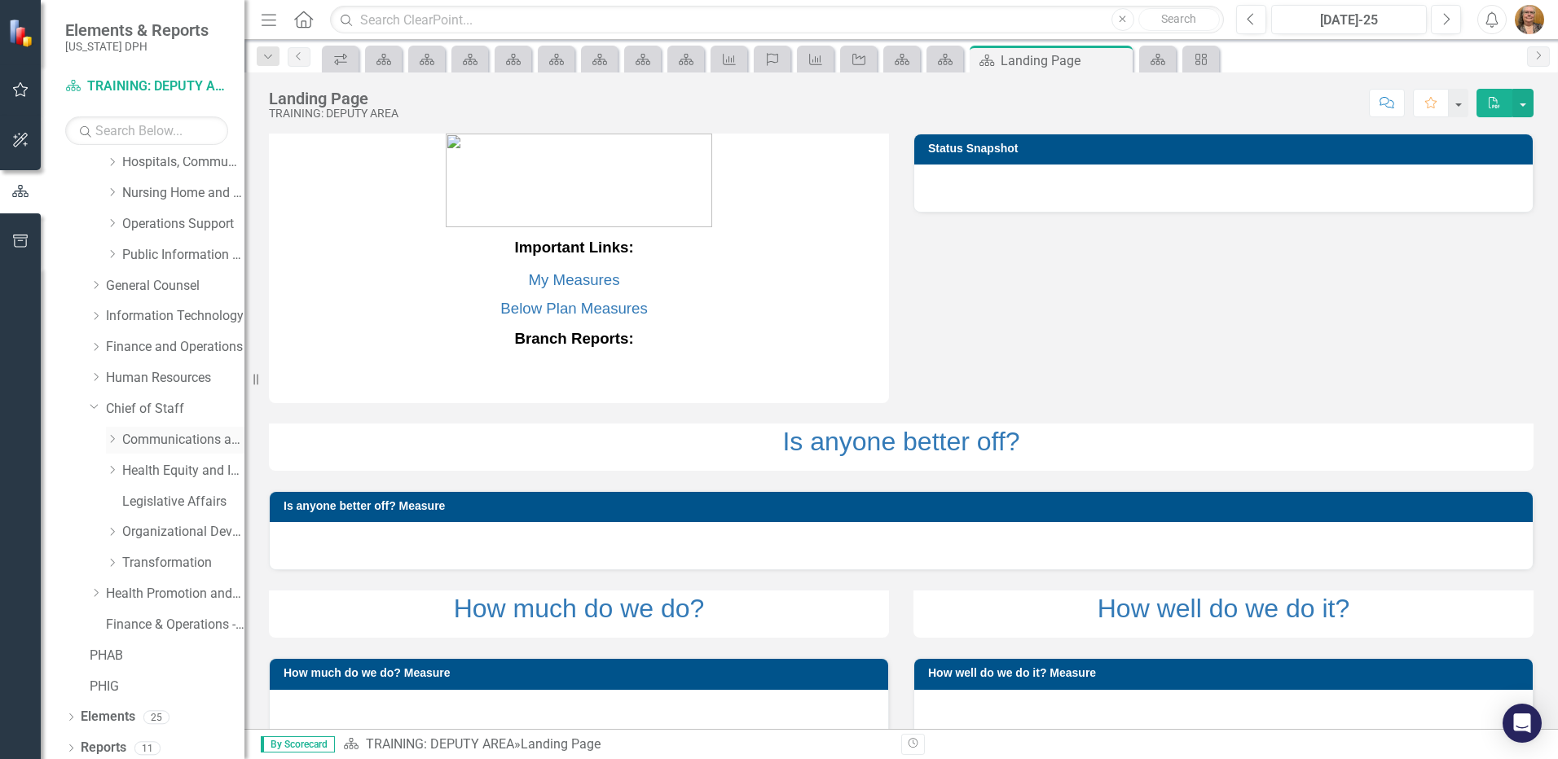
scroll to position [163, 0]
click at [116, 530] on icon "Dropdown" at bounding box center [112, 531] width 12 height 10
click at [160, 620] on link "Administration" at bounding box center [191, 624] width 106 height 19
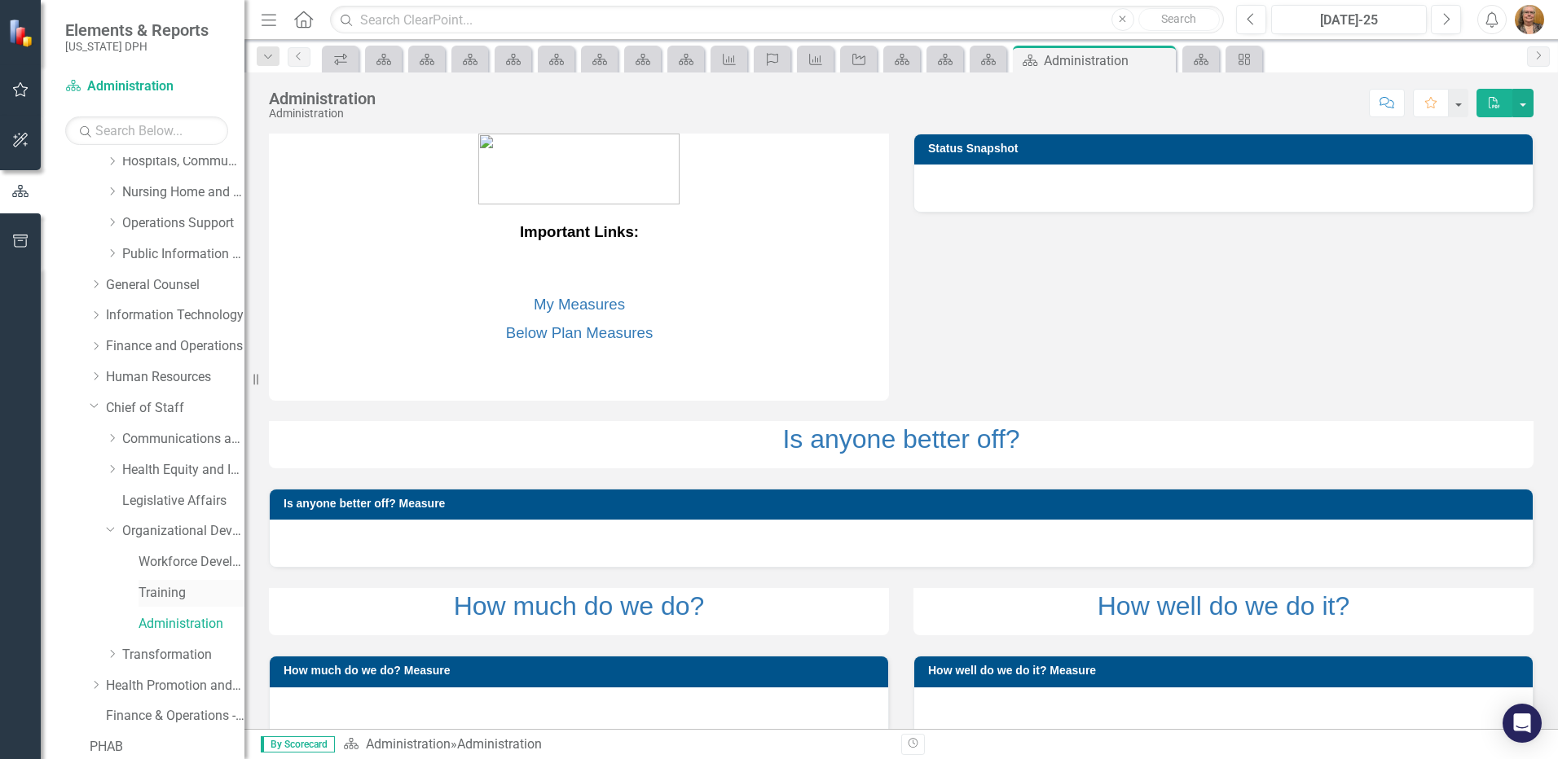
click at [158, 596] on link "Training" at bounding box center [191, 593] width 106 height 19
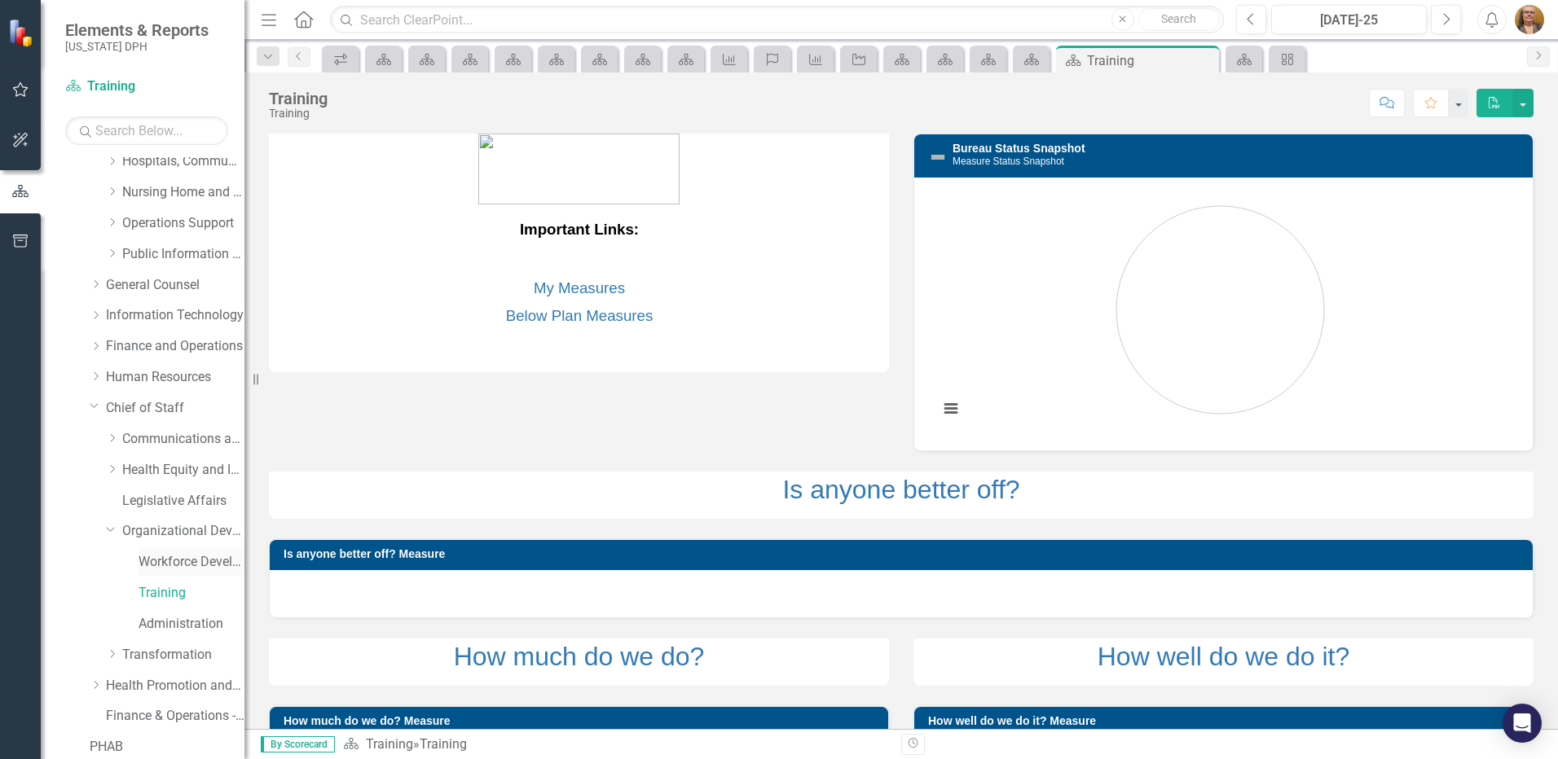
click at [158, 557] on link "Workforce Development" at bounding box center [191, 562] width 106 height 19
